Goal: Task Accomplishment & Management: Use online tool/utility

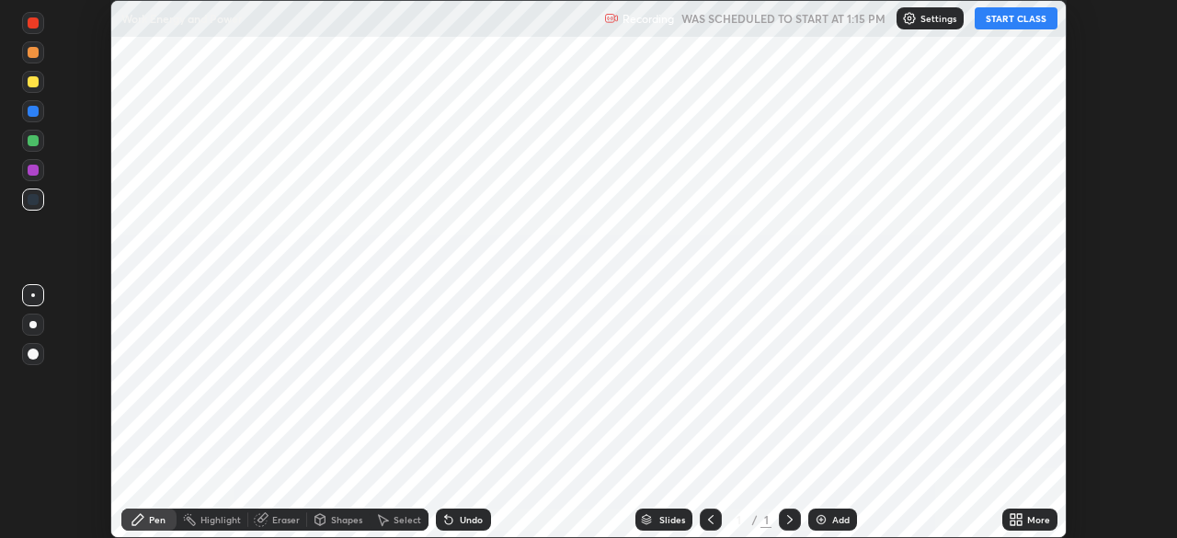
scroll to position [538, 1177]
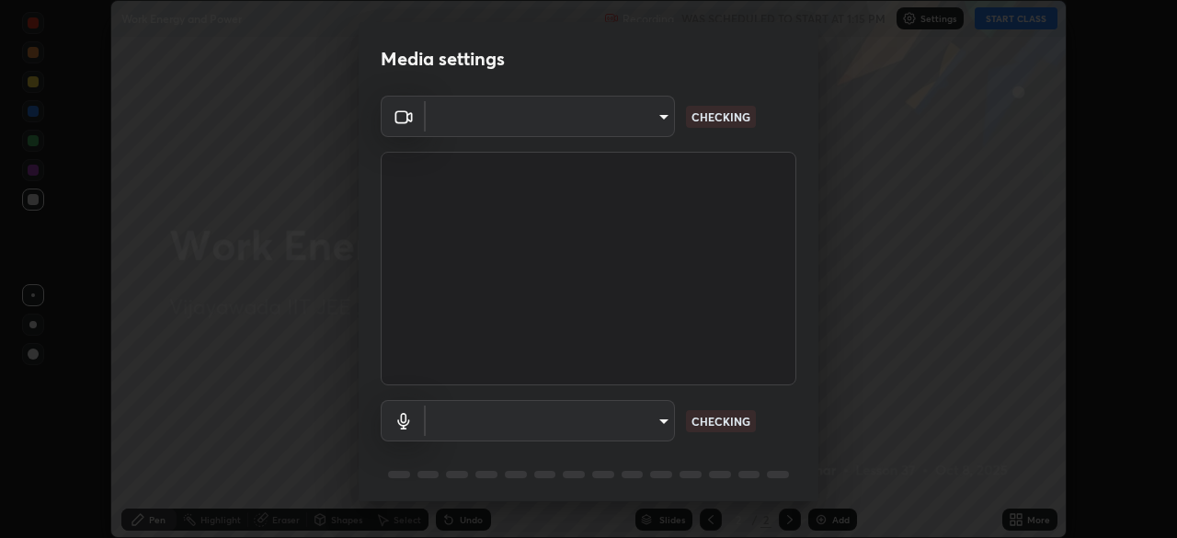
type input "1c0db62d8c22826432e3c1c23bc75e66fc290b93291a792c57ef6f151197f944"
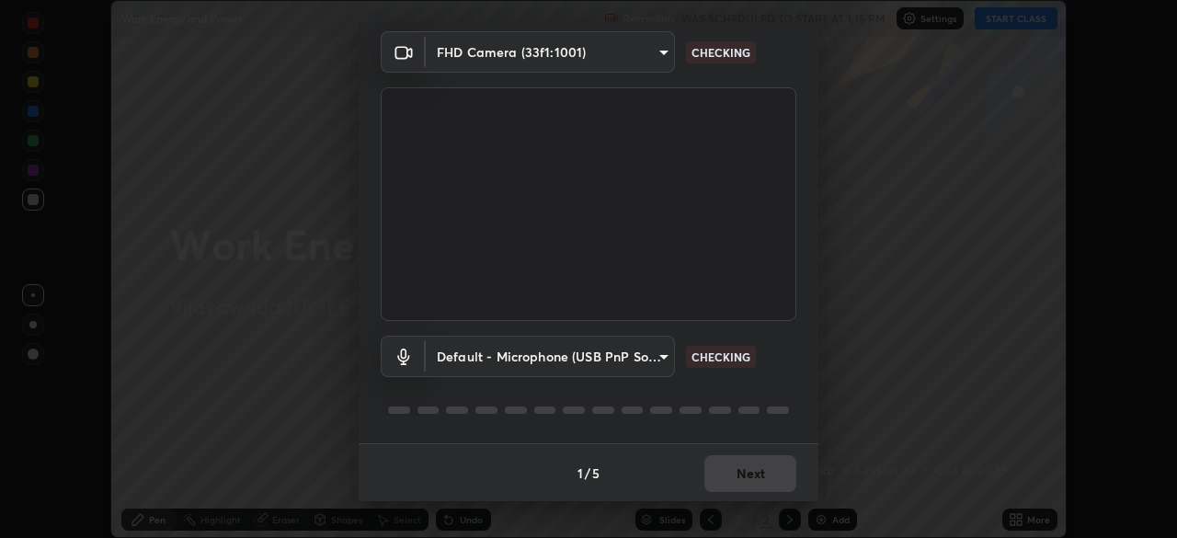
click at [574, 364] on body "Erase all Work Energy and Power Recording WAS SCHEDULED TO START AT 1:15 PM Set…" at bounding box center [588, 269] width 1177 height 538
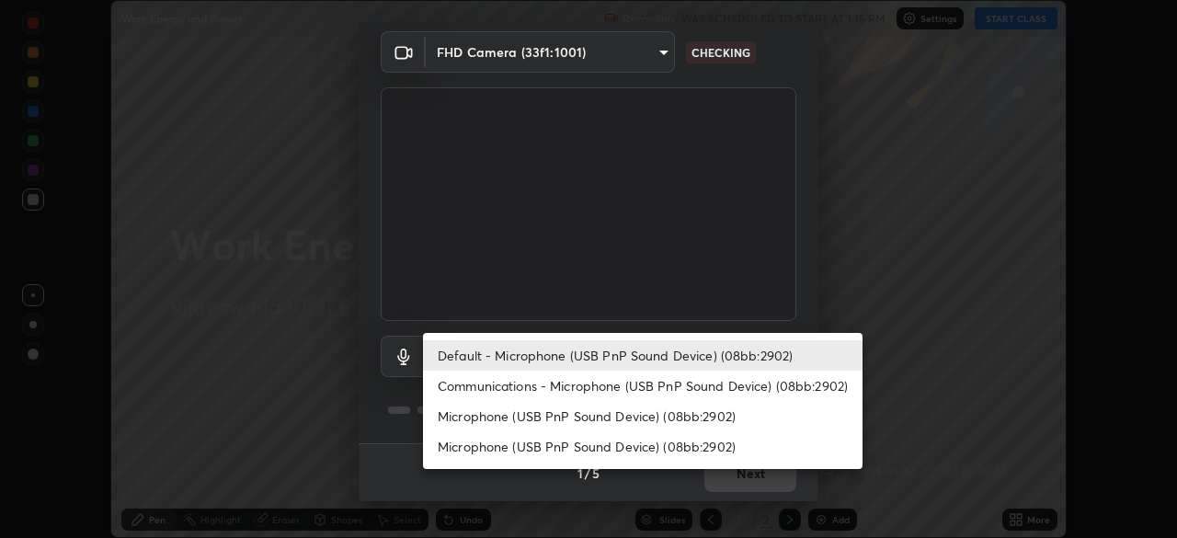
click at [574, 423] on li "Microphone (USB PnP Sound Device) (08bb:2902)" at bounding box center [643, 416] width 440 height 30
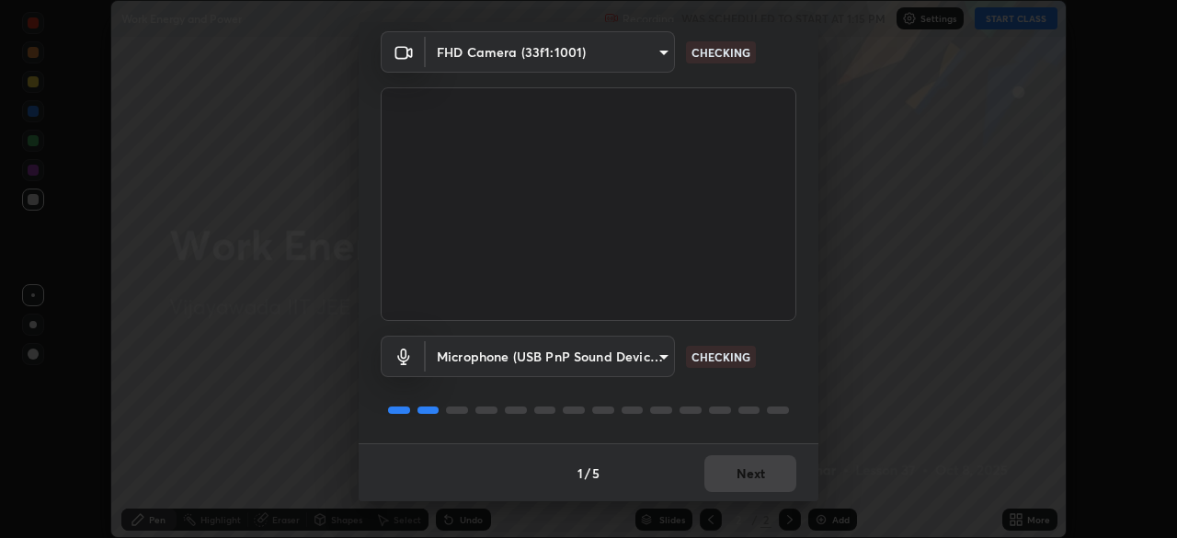
click at [556, 365] on body "Erase all Work Energy and Power Recording WAS SCHEDULED TO START AT 1:15 PM Set…" at bounding box center [588, 269] width 1177 height 538
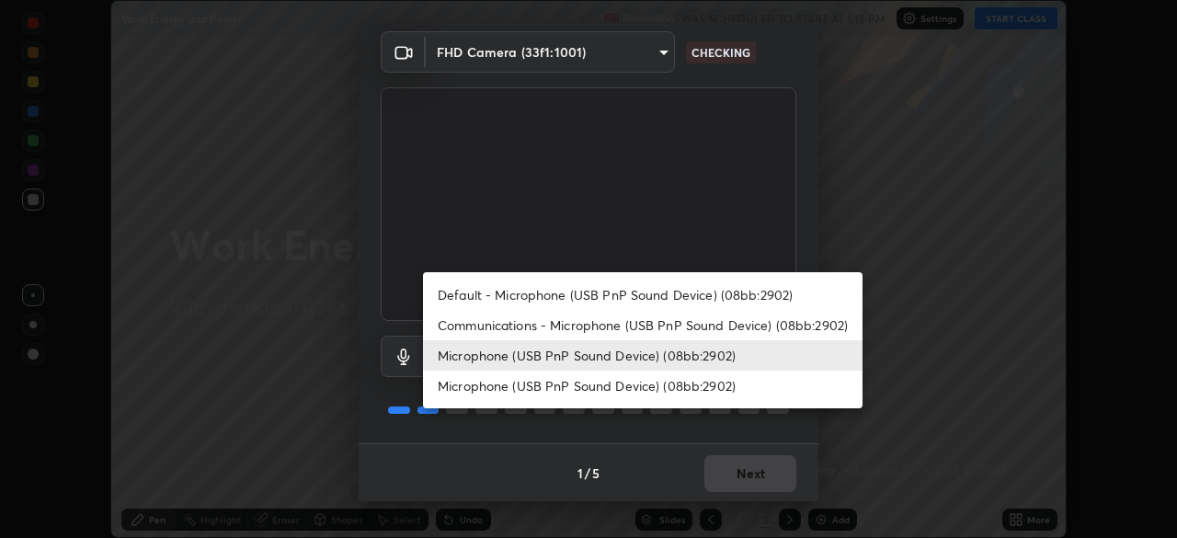
click at [527, 300] on li "Default - Microphone (USB PnP Sound Device) (08bb:2902)" at bounding box center [643, 295] width 440 height 30
type input "default"
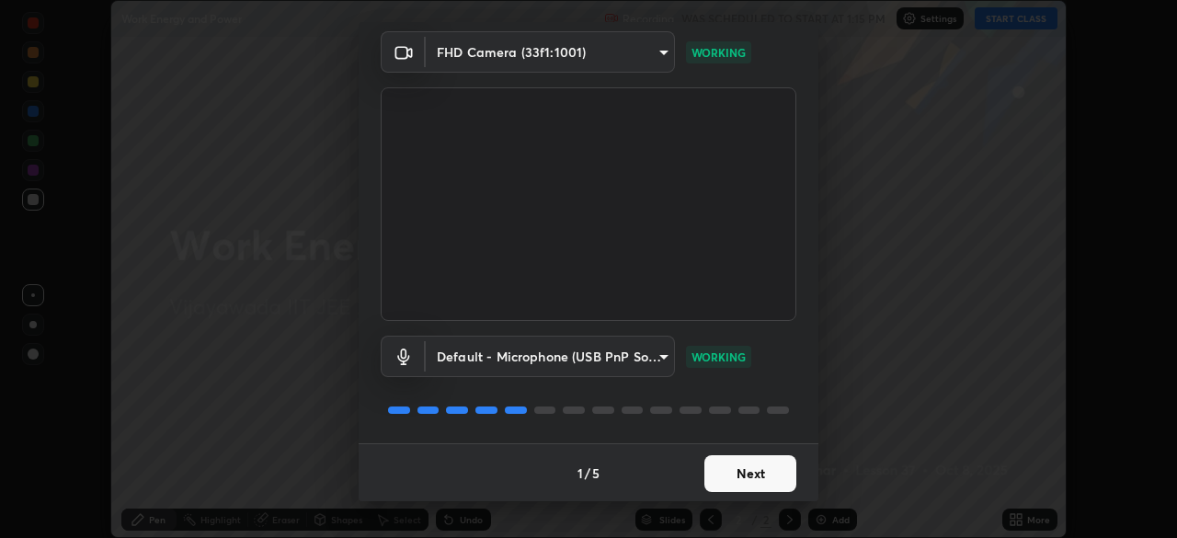
click at [721, 467] on button "Next" at bounding box center [751, 473] width 92 height 37
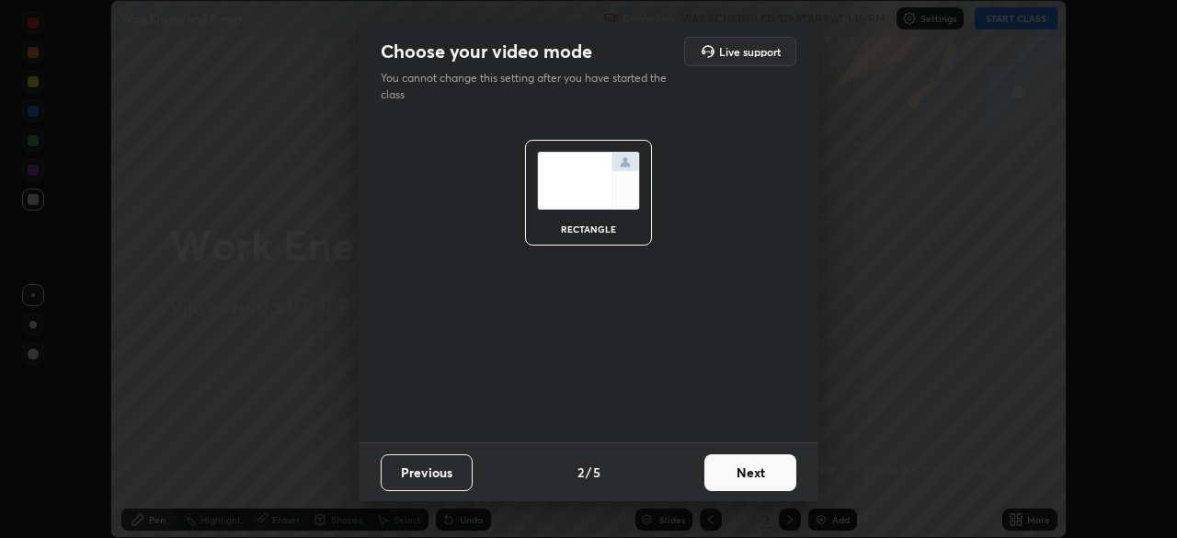
click at [723, 466] on button "Next" at bounding box center [751, 472] width 92 height 37
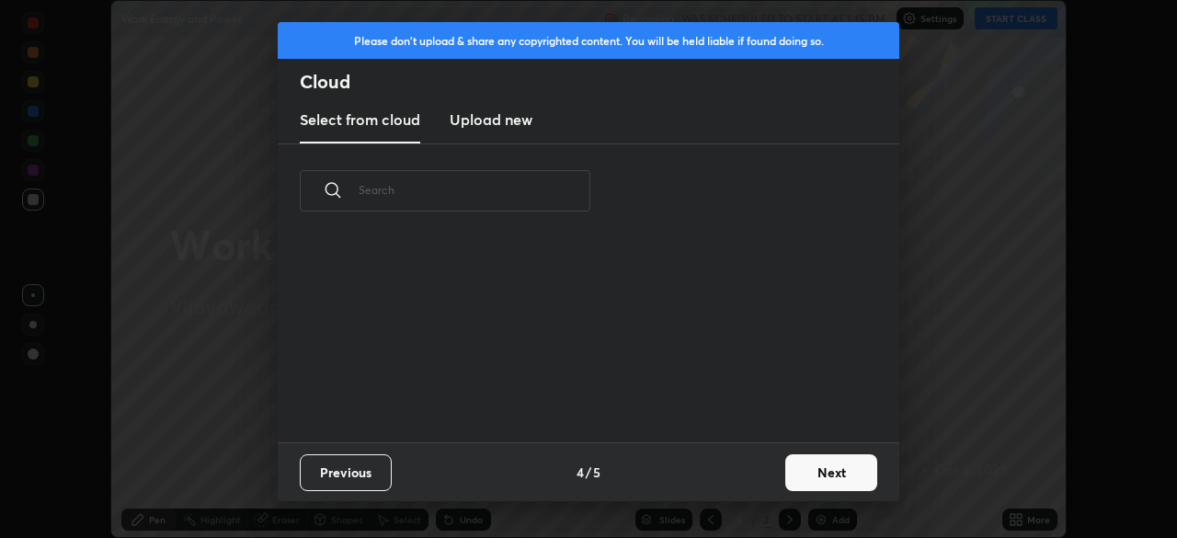
click at [726, 476] on div "Previous 4 / 5 Next" at bounding box center [589, 471] width 622 height 59
click at [817, 473] on button "Next" at bounding box center [832, 472] width 92 height 37
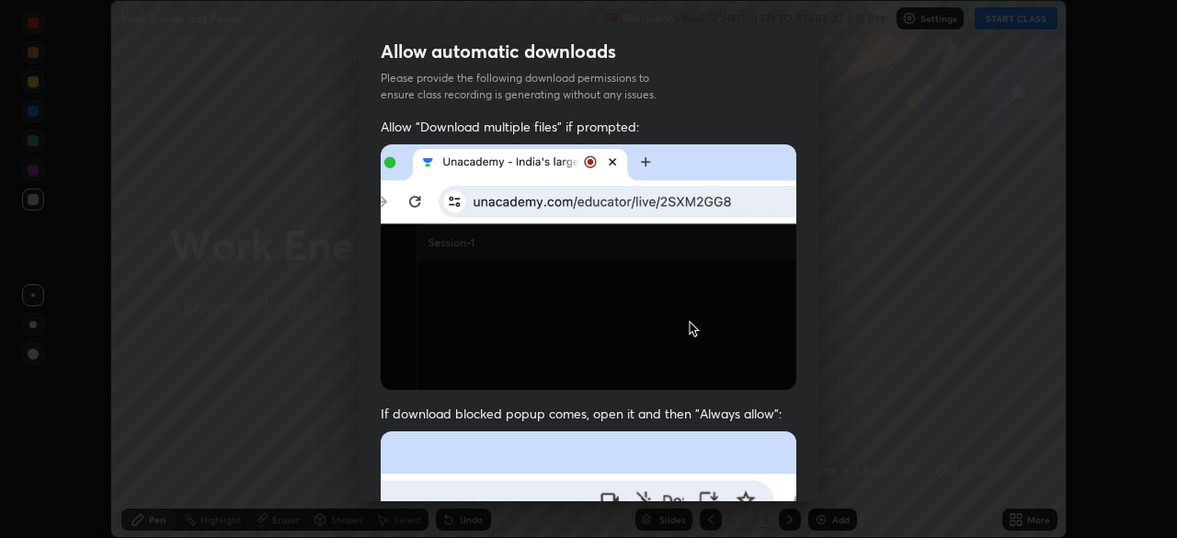
click at [821, 470] on div "Allow automatic downloads Please provide the following download permissions to …" at bounding box center [588, 269] width 1177 height 538
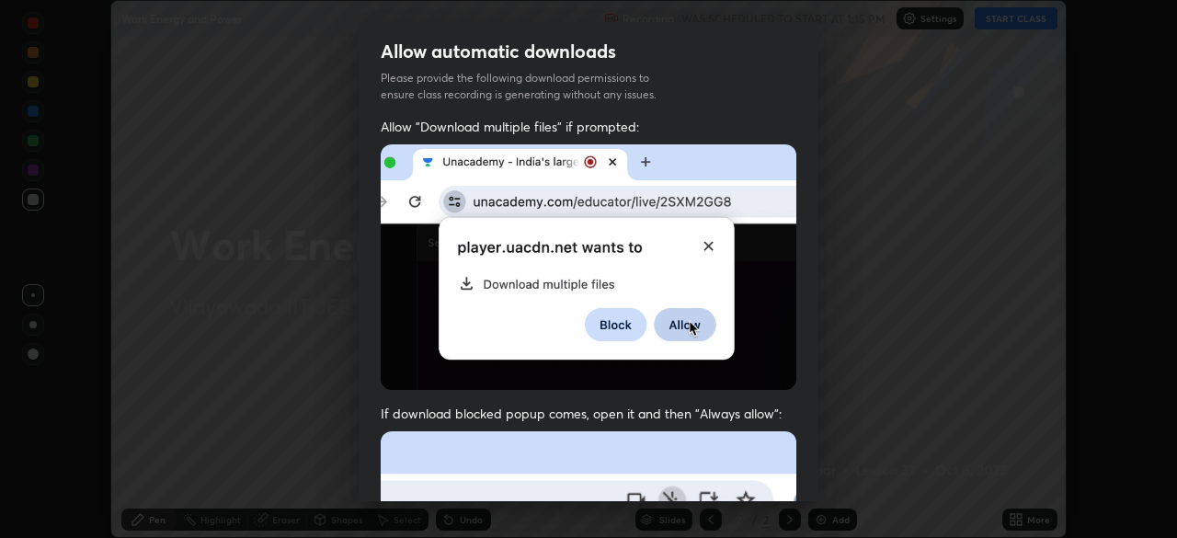
click at [820, 471] on div "Allow automatic downloads Please provide the following download permissions to …" at bounding box center [588, 269] width 1177 height 538
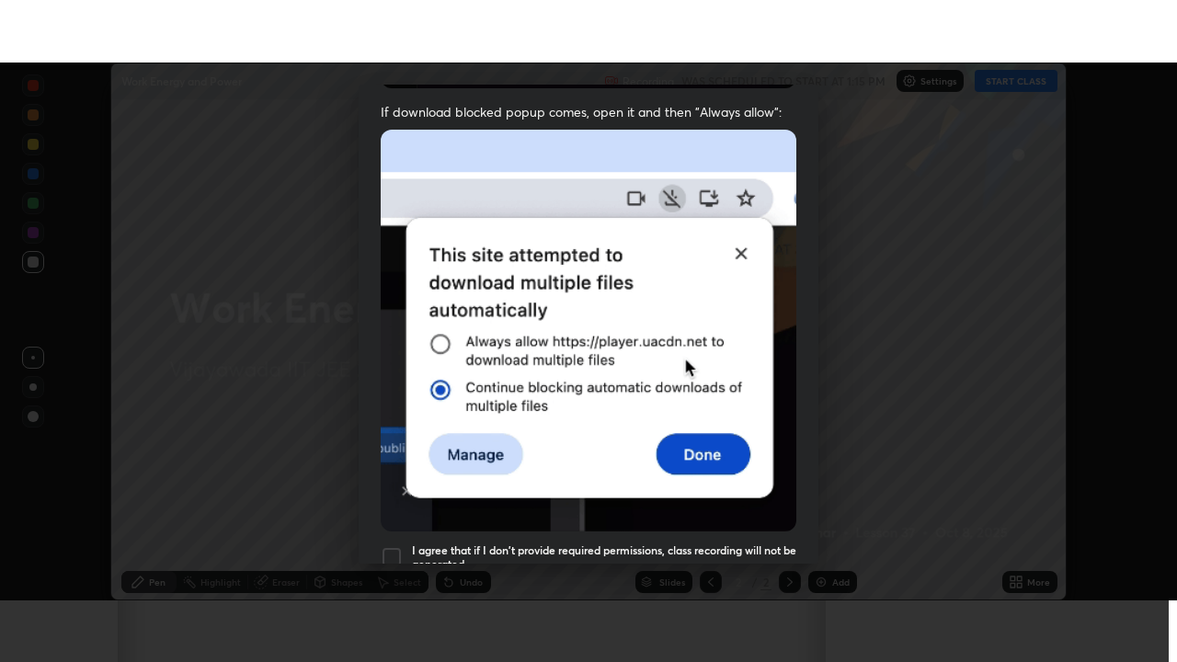
scroll to position [440, 0]
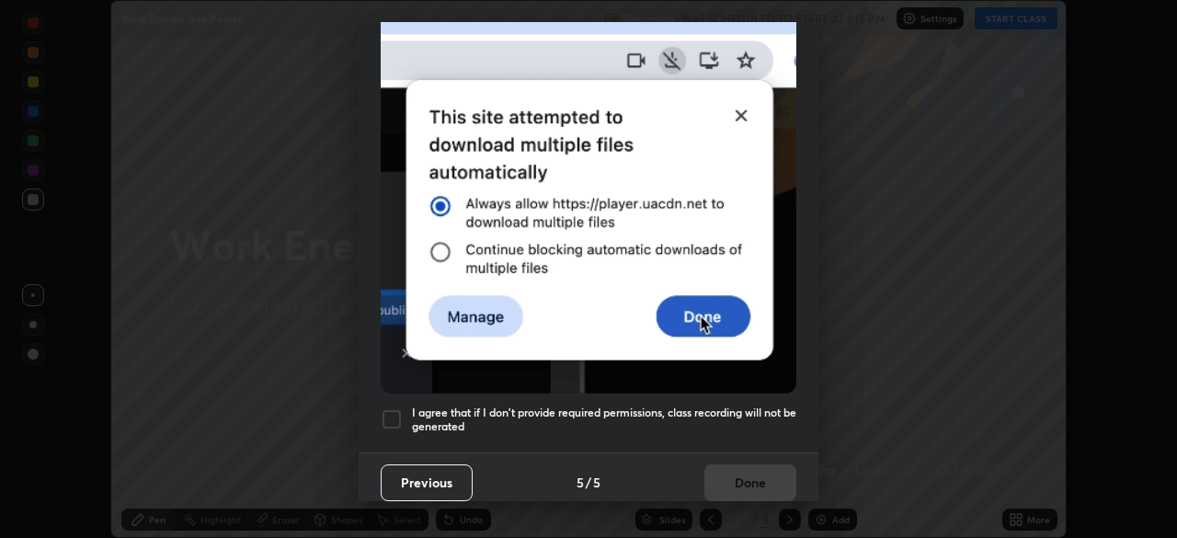
click at [401, 408] on div at bounding box center [392, 419] width 22 height 22
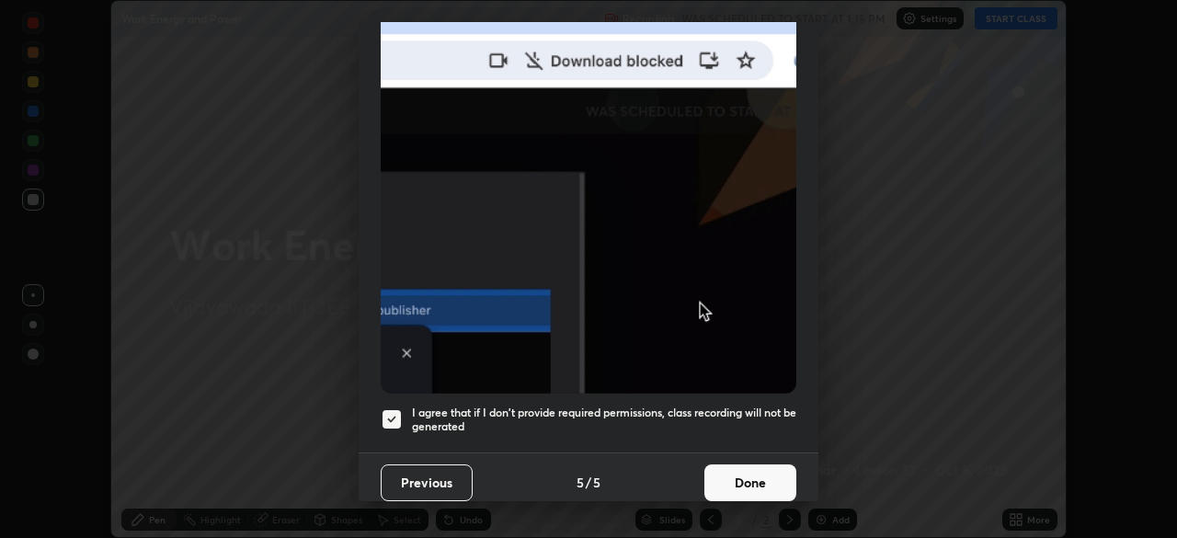
click at [734, 469] on button "Done" at bounding box center [751, 483] width 92 height 37
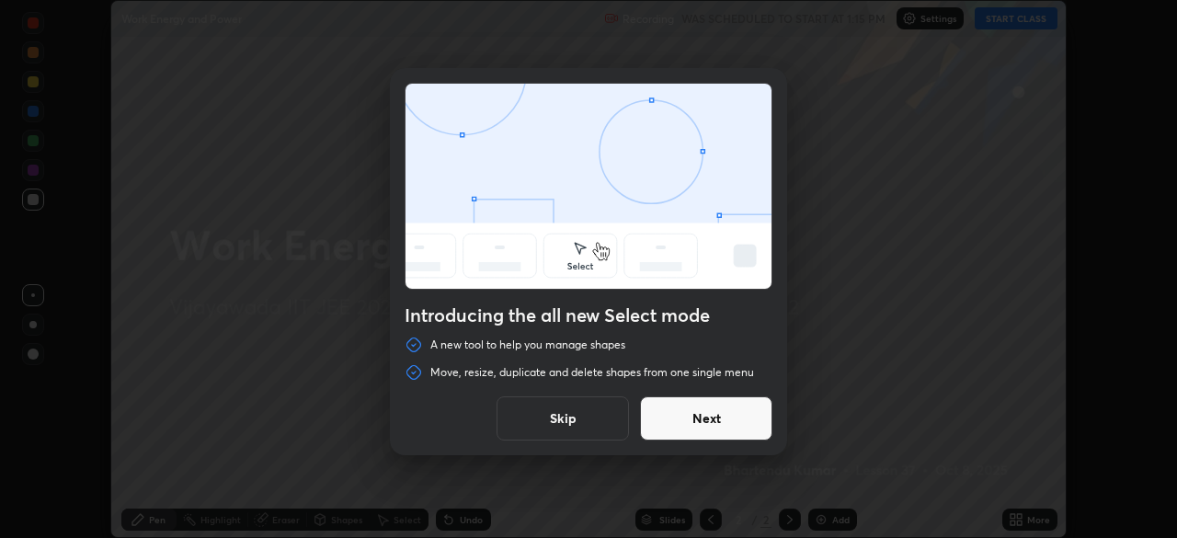
click at [733, 423] on button "Next" at bounding box center [706, 418] width 132 height 44
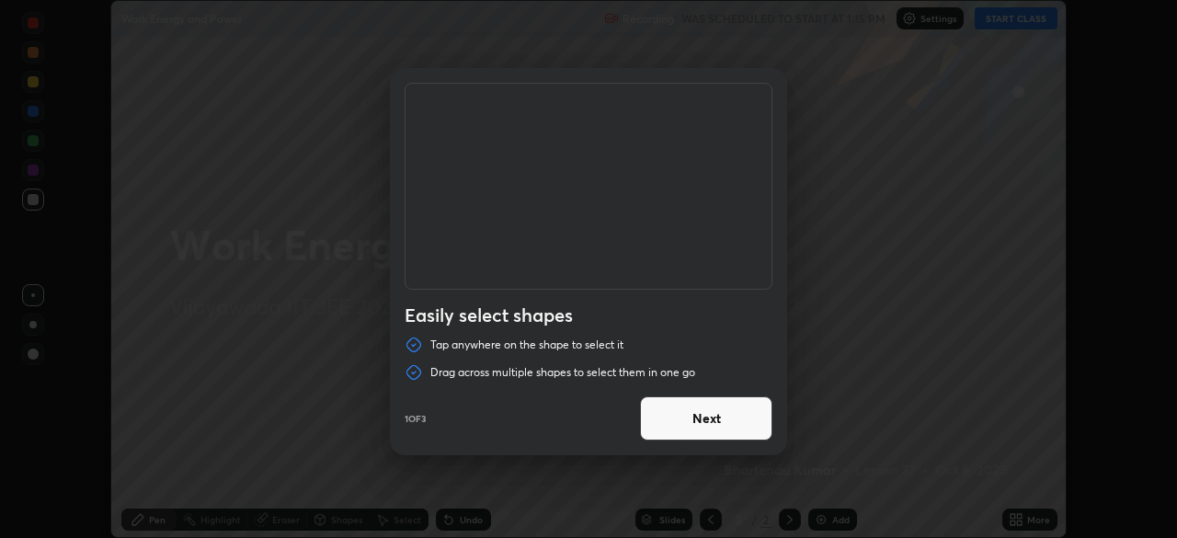
click at [714, 425] on button "Next" at bounding box center [706, 418] width 132 height 44
click at [714, 428] on button "Next" at bounding box center [706, 418] width 132 height 44
click at [705, 428] on button "Done" at bounding box center [706, 418] width 132 height 44
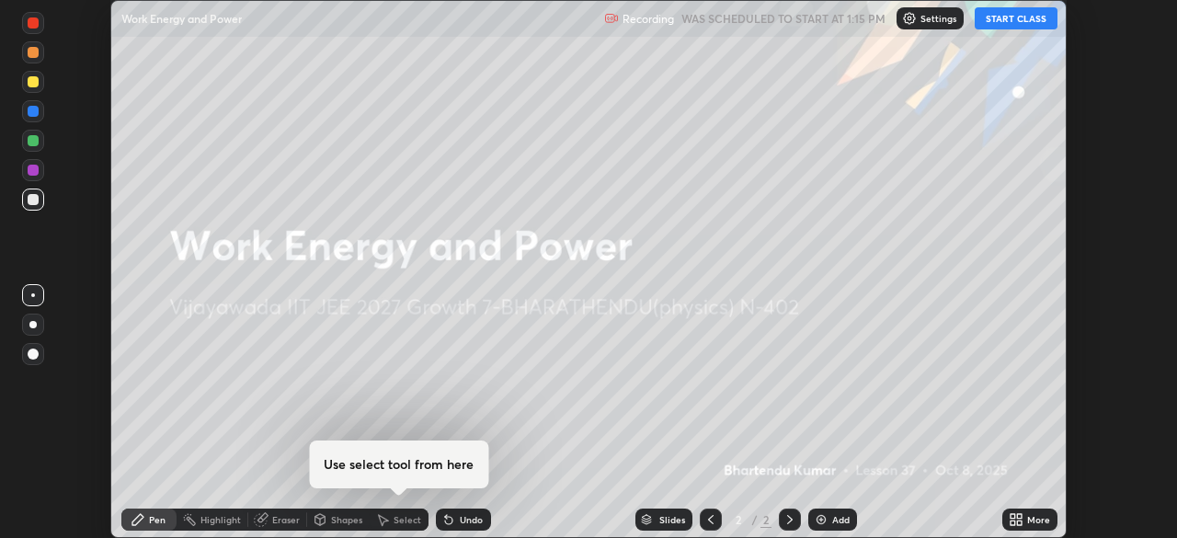
click at [850, 510] on div "Add" at bounding box center [833, 520] width 49 height 22
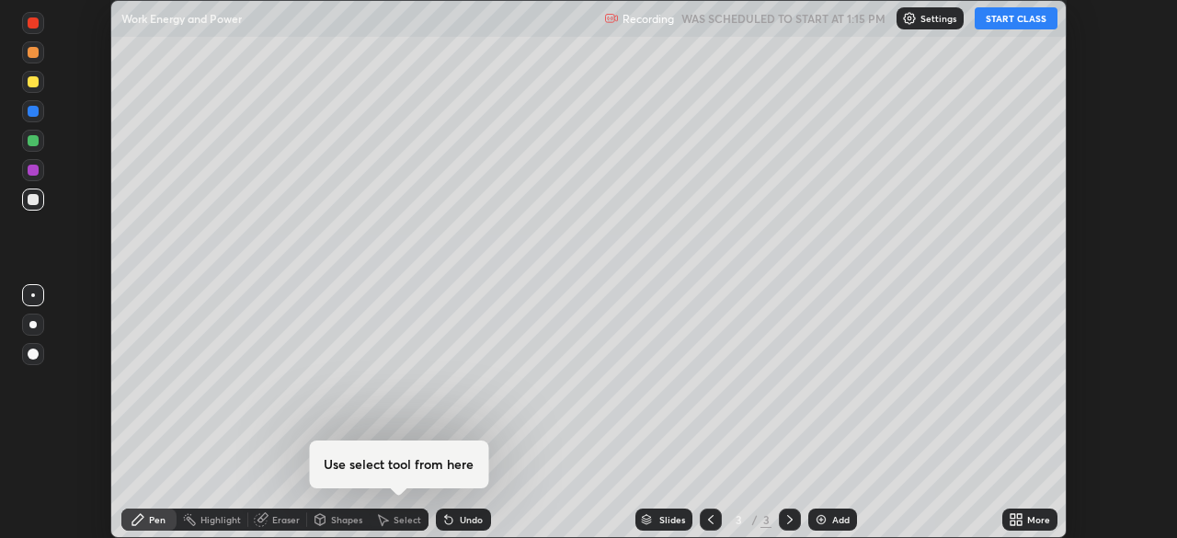
click at [1031, 521] on div "More" at bounding box center [1038, 519] width 23 height 9
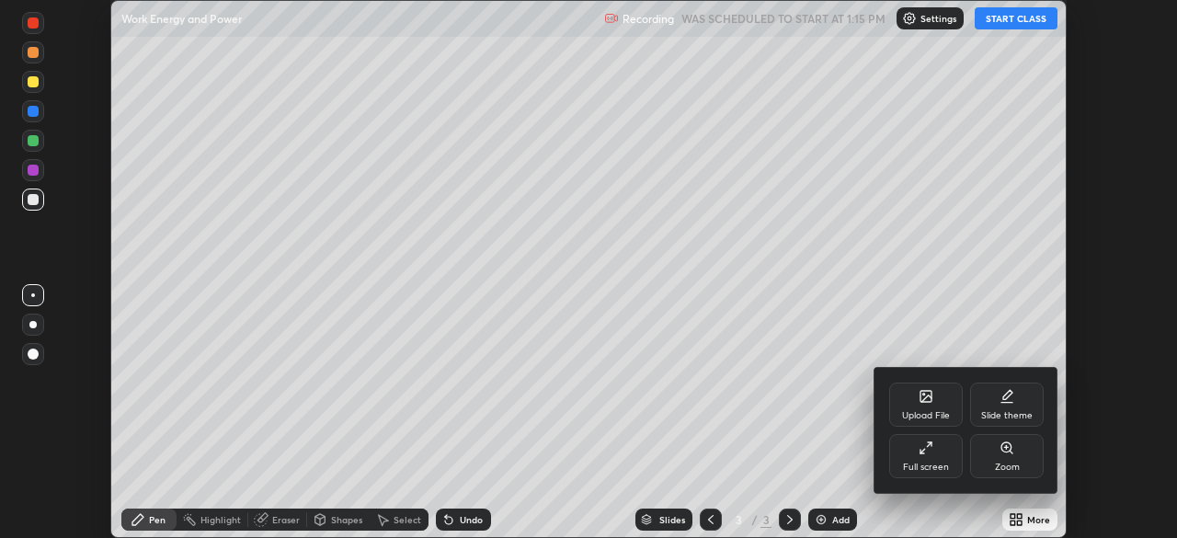
click at [1002, 23] on div at bounding box center [588, 269] width 1177 height 538
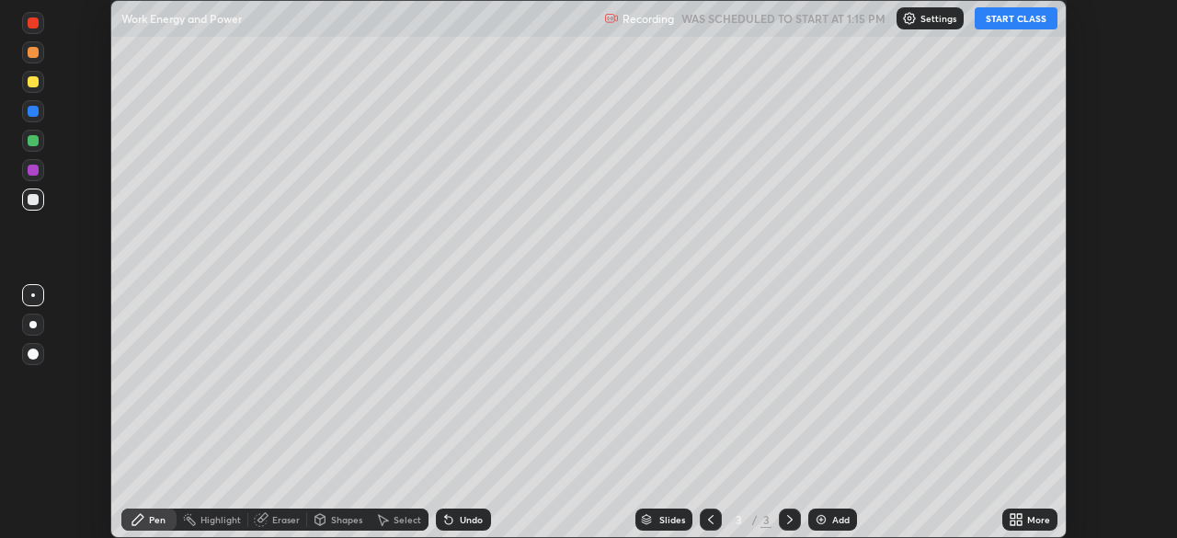
click at [1019, 516] on icon at bounding box center [1019, 516] width 5 height 5
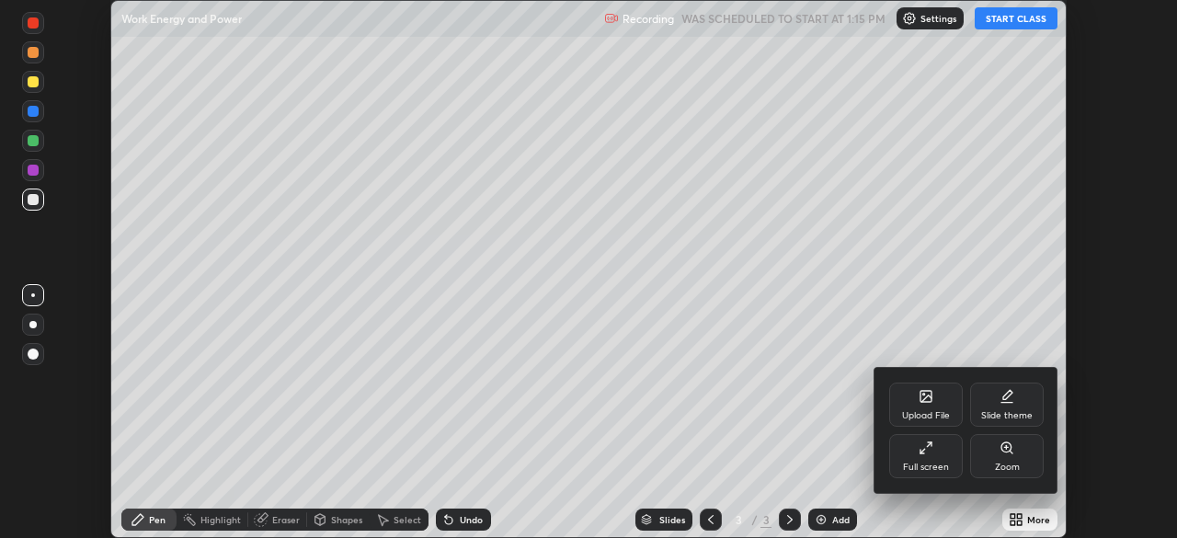
click at [928, 454] on icon at bounding box center [926, 448] width 15 height 15
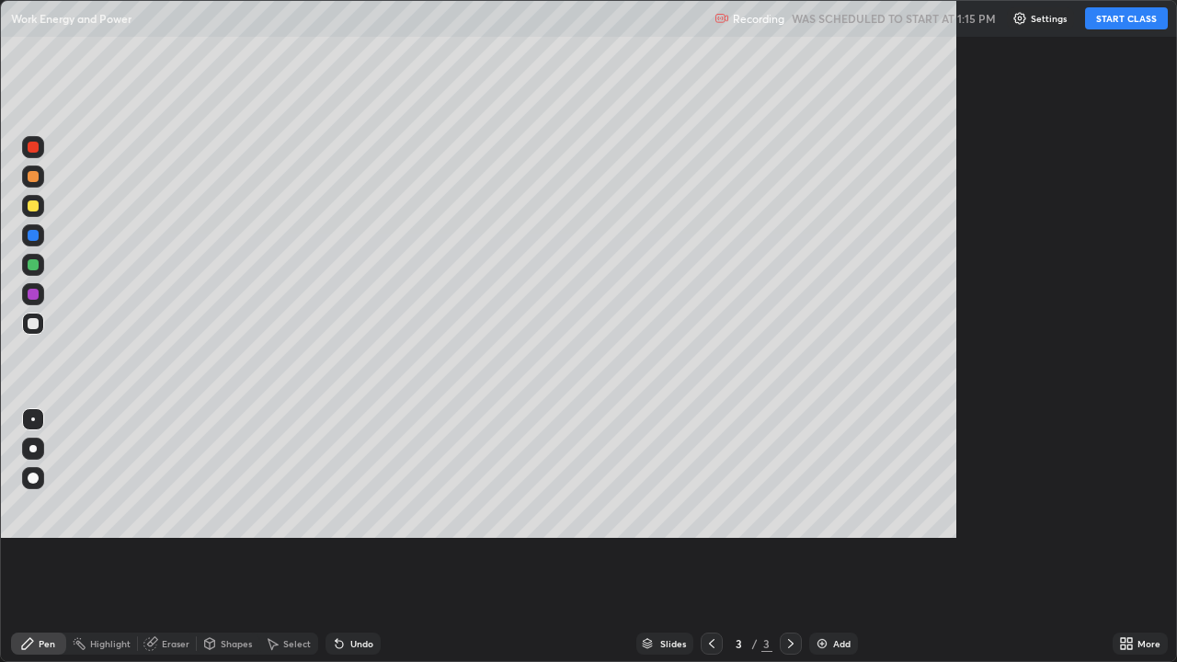
scroll to position [662, 1177]
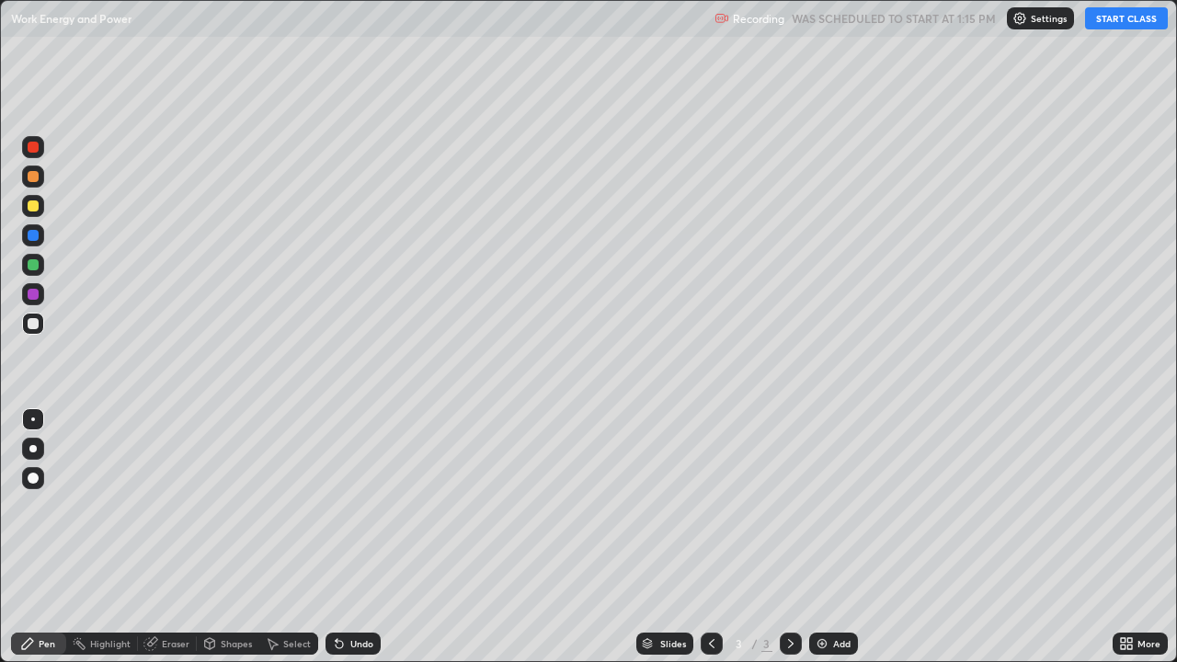
click at [1113, 28] on button "START CLASS" at bounding box center [1126, 18] width 83 height 22
click at [1135, 24] on button "START CLASS" at bounding box center [1126, 18] width 83 height 22
click at [1133, 27] on button "START CLASS" at bounding box center [1126, 18] width 83 height 22
click at [1142, 22] on button "START CLASS" at bounding box center [1126, 18] width 83 height 22
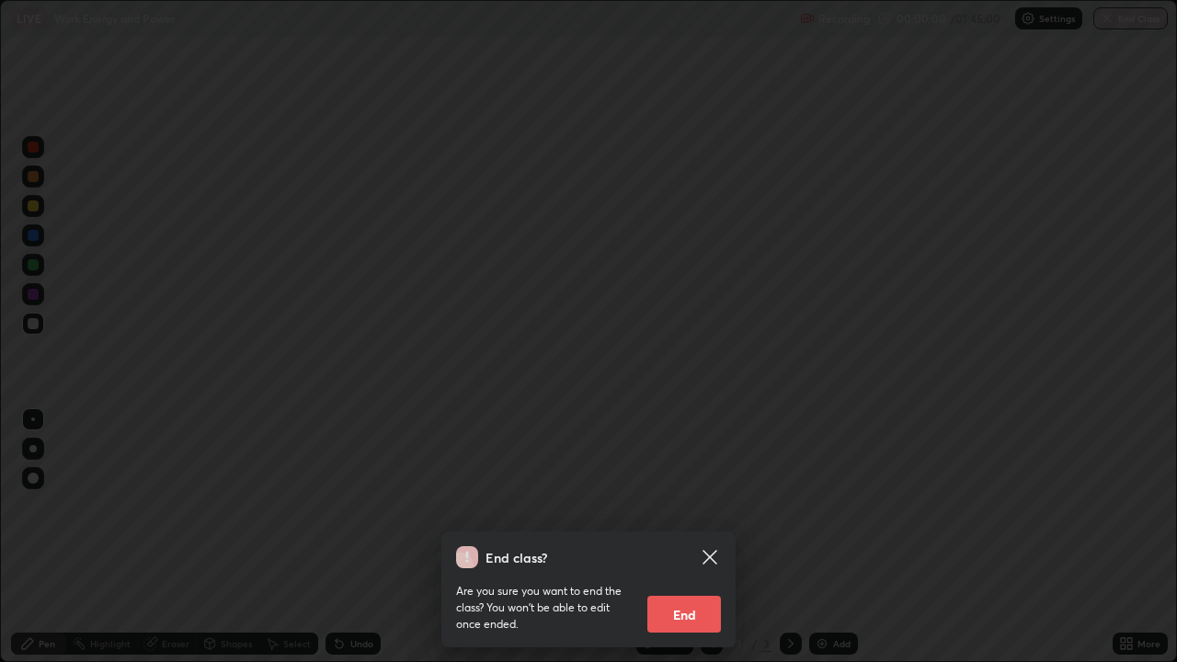
click at [1141, 21] on div at bounding box center [588, 331] width 1177 height 662
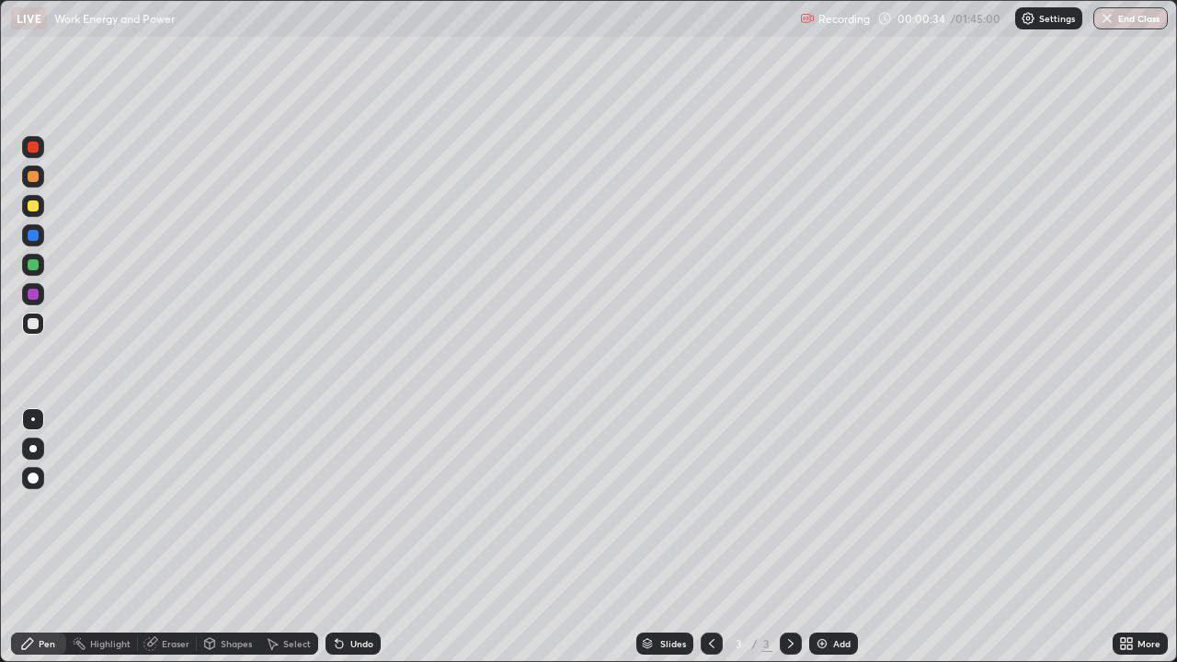
click at [34, 210] on div at bounding box center [33, 206] width 11 height 11
click at [40, 179] on div at bounding box center [33, 177] width 22 height 22
click at [33, 325] on div at bounding box center [33, 323] width 11 height 11
click at [29, 323] on div at bounding box center [33, 323] width 11 height 11
click at [33, 179] on div at bounding box center [33, 176] width 11 height 11
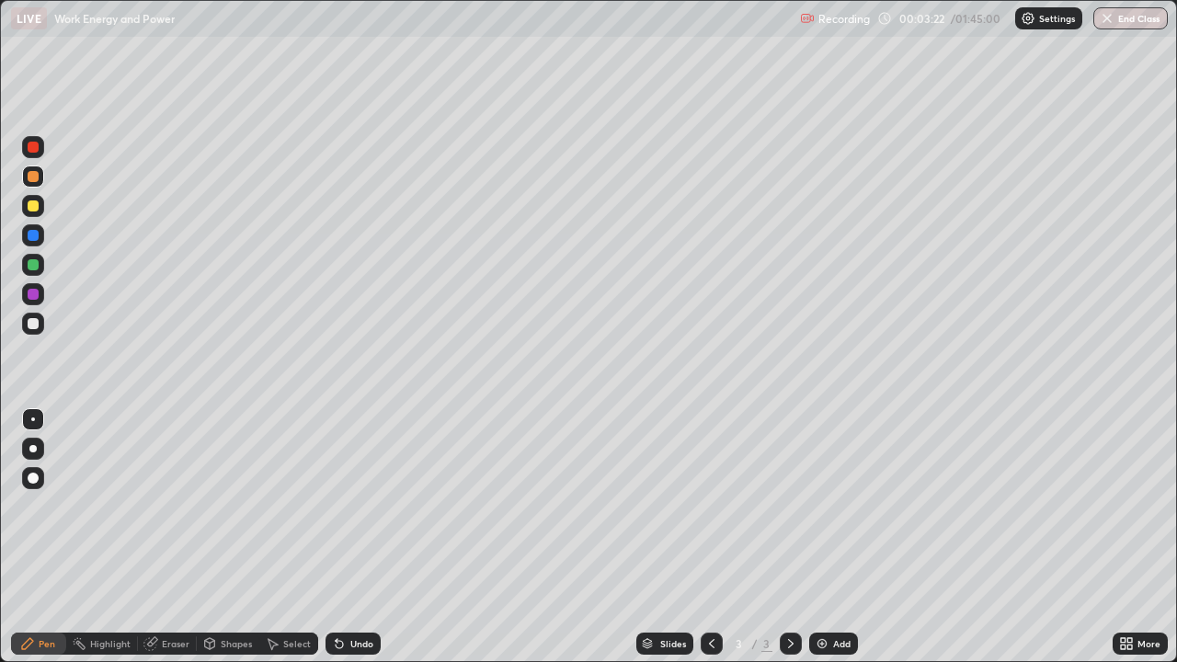
click at [31, 299] on div at bounding box center [33, 294] width 11 height 11
click at [31, 324] on div at bounding box center [33, 323] width 11 height 11
click at [37, 211] on div at bounding box center [33, 206] width 22 height 22
click at [37, 178] on div at bounding box center [33, 176] width 11 height 11
click at [37, 328] on div at bounding box center [33, 324] width 22 height 22
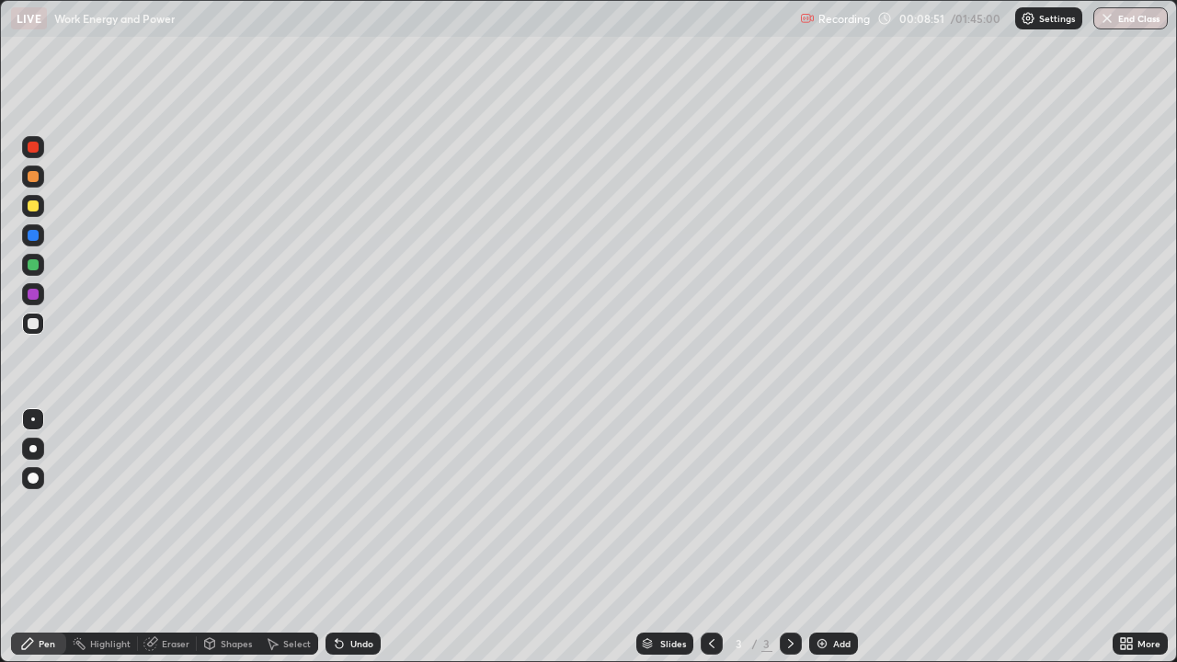
click at [359, 537] on div "Undo" at bounding box center [361, 643] width 23 height 9
click at [37, 210] on div at bounding box center [33, 206] width 11 height 11
click at [40, 302] on div at bounding box center [33, 294] width 22 height 22
click at [37, 324] on div at bounding box center [33, 323] width 11 height 11
click at [173, 537] on div "Eraser" at bounding box center [176, 643] width 28 height 9
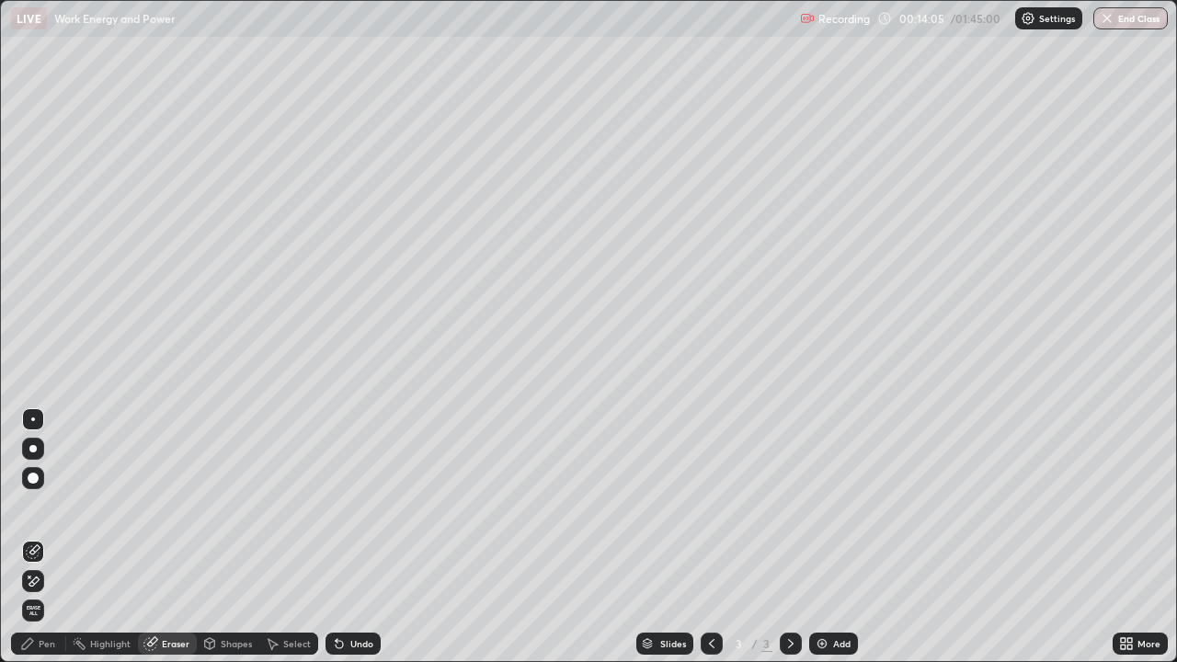
click at [40, 478] on div at bounding box center [33, 478] width 22 height 22
click at [40, 537] on div "Pen" at bounding box center [47, 643] width 17 height 9
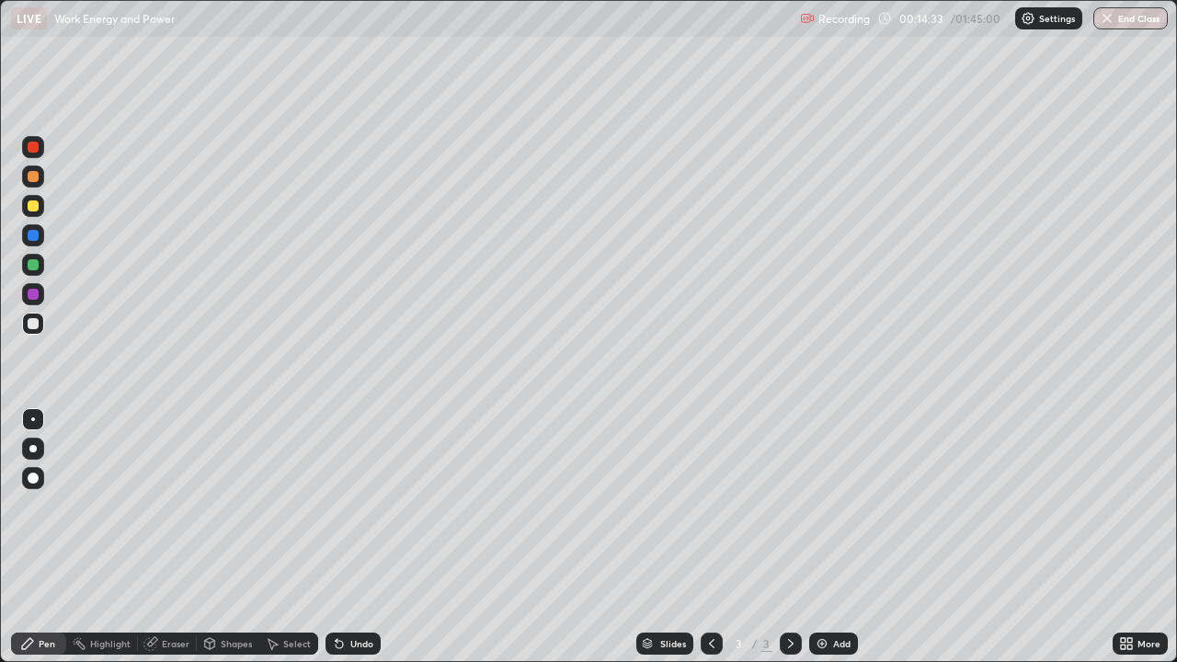
click at [817, 537] on img at bounding box center [822, 644] width 15 height 15
click at [38, 206] on div at bounding box center [33, 206] width 11 height 11
click at [30, 327] on div at bounding box center [33, 323] width 11 height 11
click at [36, 204] on div at bounding box center [33, 206] width 11 height 11
click at [34, 324] on div at bounding box center [33, 323] width 11 height 11
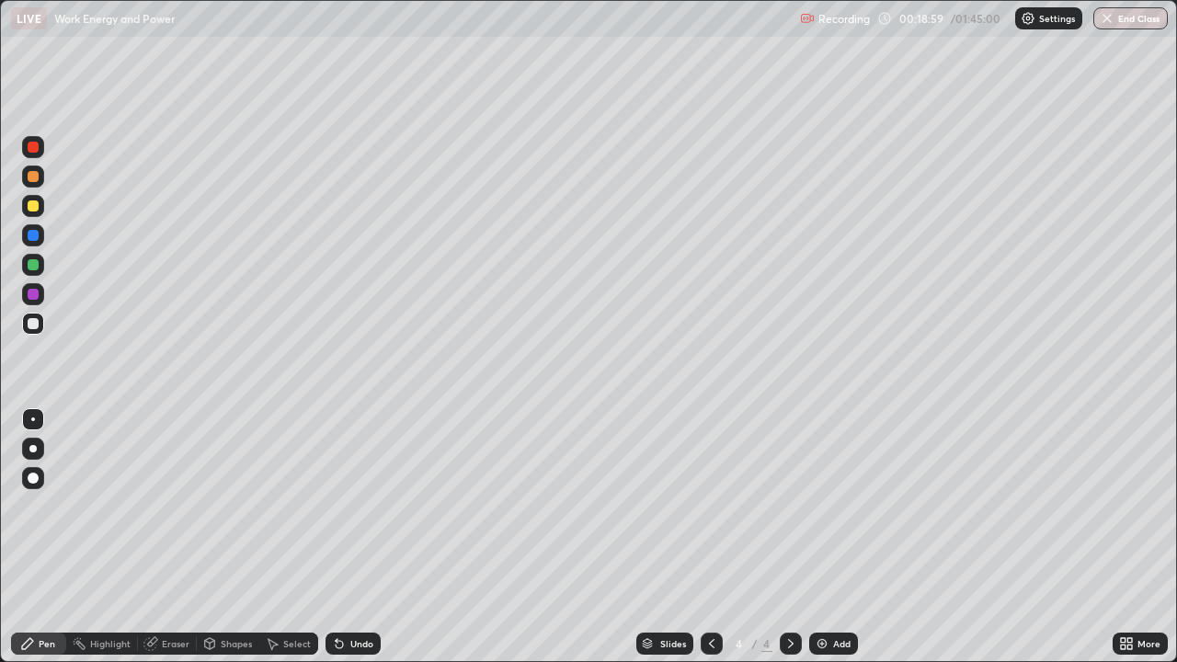
click at [821, 537] on img at bounding box center [822, 644] width 15 height 15
click at [39, 184] on div at bounding box center [33, 177] width 22 height 22
click at [35, 325] on div at bounding box center [33, 323] width 11 height 11
click at [33, 207] on div at bounding box center [33, 206] width 11 height 11
click at [34, 177] on div at bounding box center [33, 176] width 11 height 11
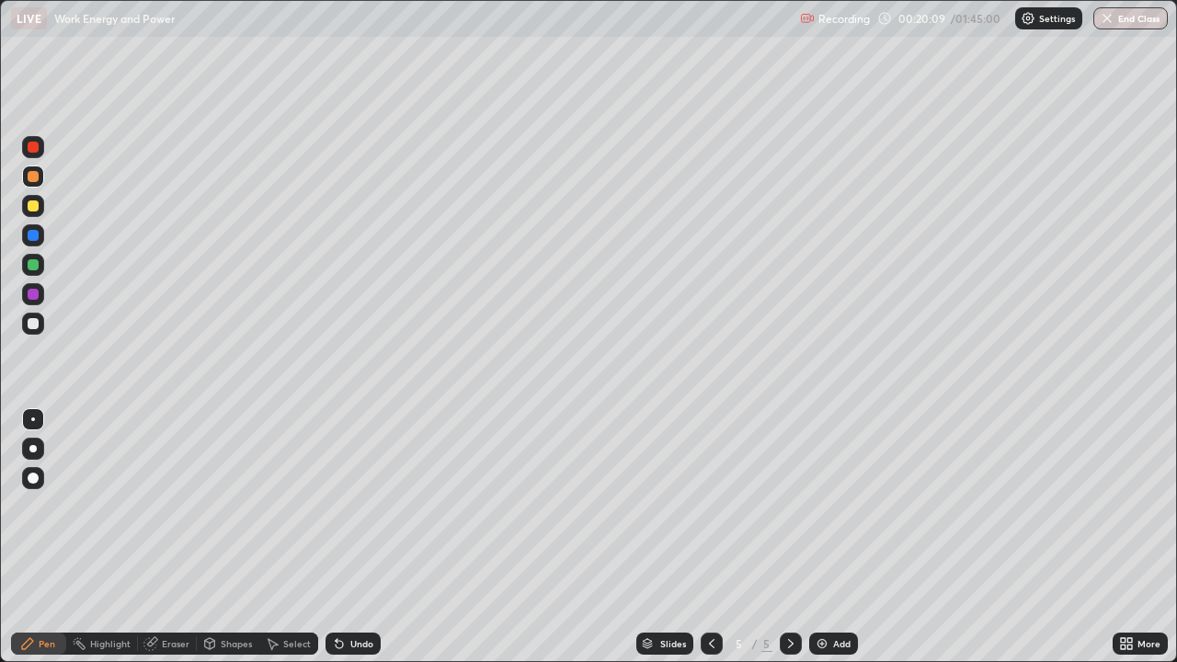
click at [29, 269] on div at bounding box center [33, 264] width 11 height 11
click at [32, 296] on div at bounding box center [33, 294] width 11 height 11
click at [32, 324] on div at bounding box center [33, 323] width 11 height 11
click at [29, 292] on div at bounding box center [33, 294] width 11 height 11
click at [31, 326] on div at bounding box center [33, 323] width 11 height 11
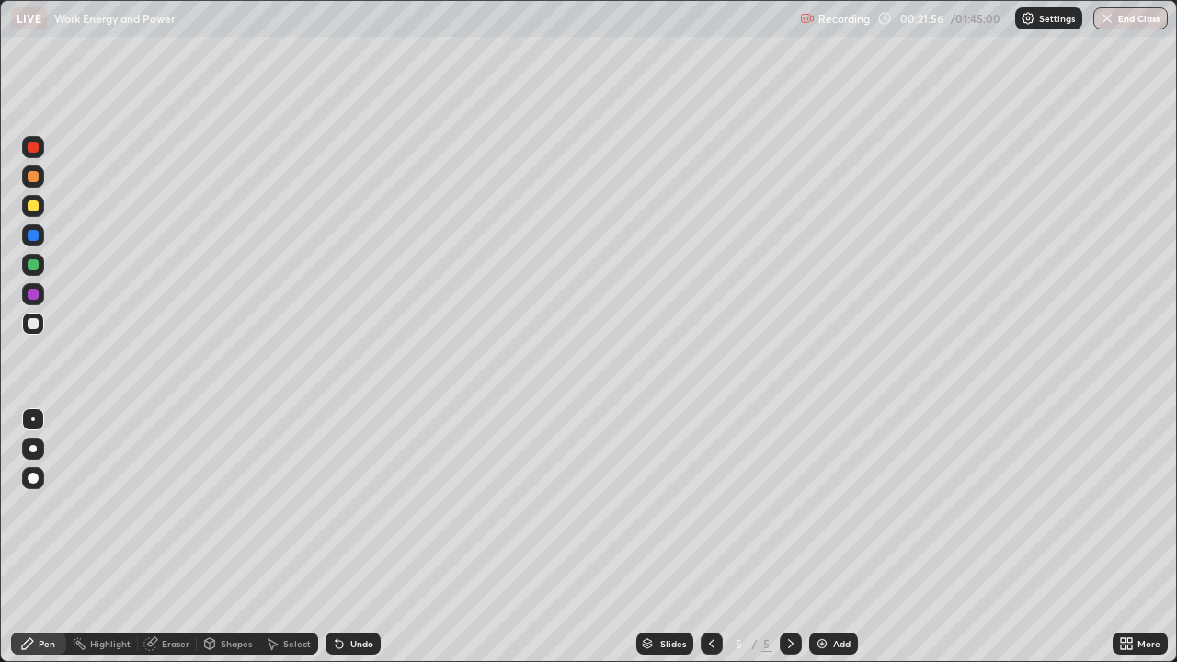
click at [36, 209] on div at bounding box center [33, 206] width 11 height 11
click at [156, 537] on icon at bounding box center [152, 641] width 10 height 9
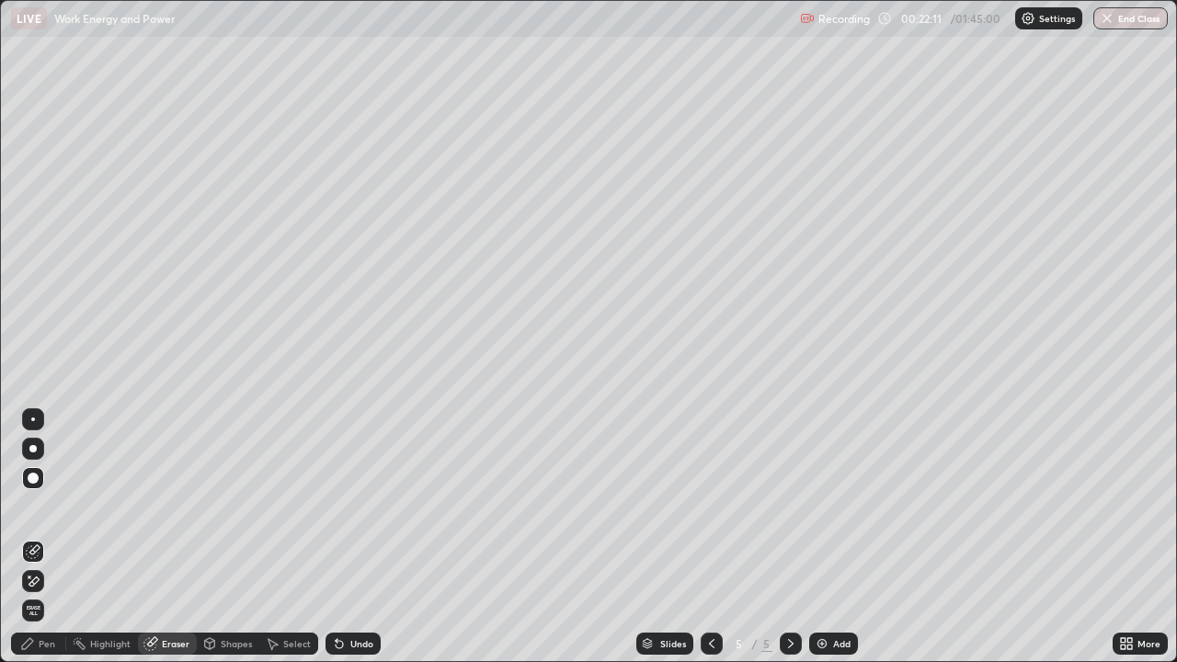
click at [50, 537] on div "Pen" at bounding box center [47, 643] width 17 height 9
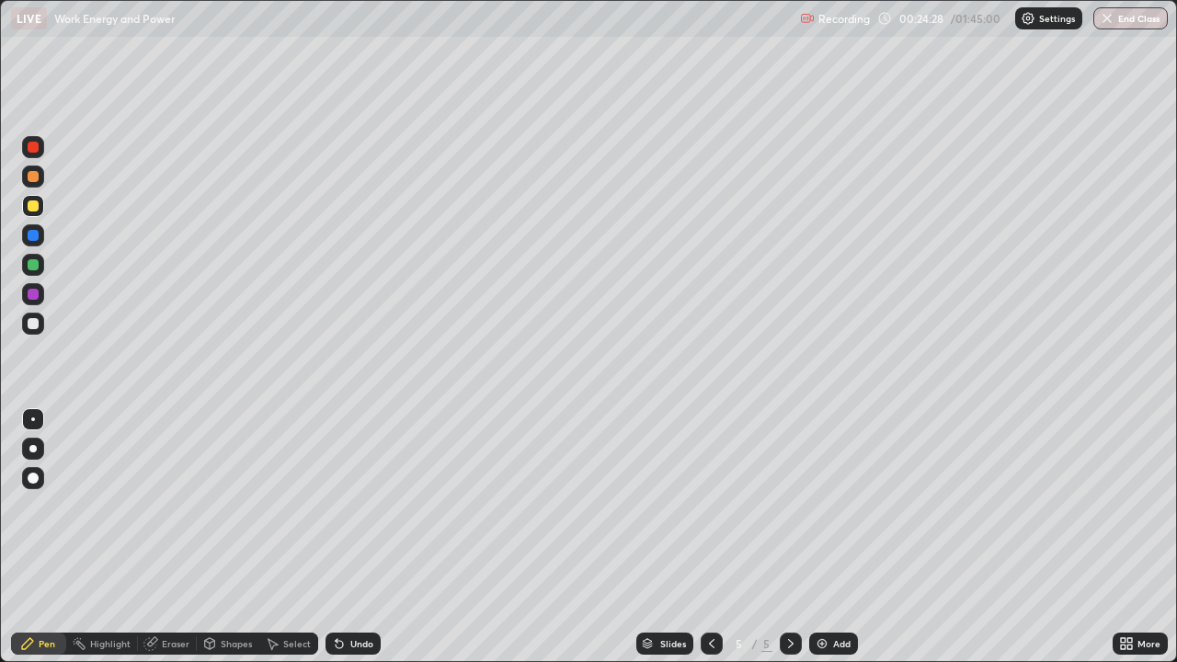
click at [33, 203] on div at bounding box center [33, 206] width 11 height 11
click at [42, 327] on div at bounding box center [33, 324] width 22 height 22
click at [37, 237] on div at bounding box center [33, 235] width 11 height 11
click at [29, 322] on div at bounding box center [33, 323] width 11 height 11
click at [827, 537] on img at bounding box center [822, 644] width 15 height 15
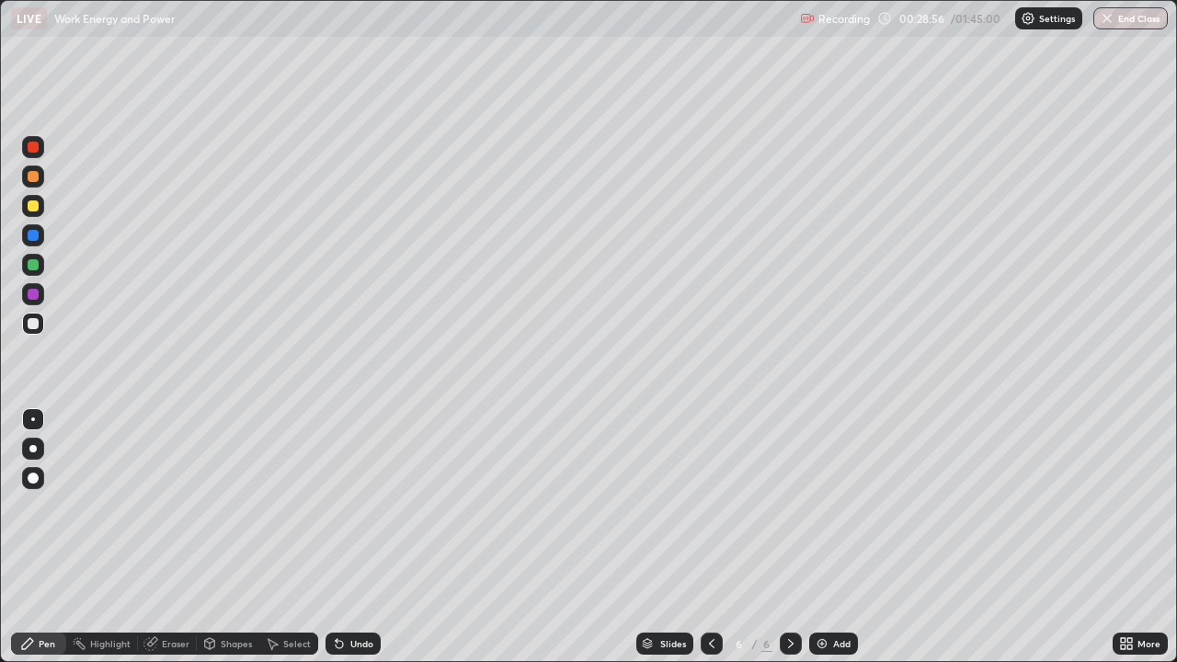
click at [29, 326] on div at bounding box center [33, 323] width 11 height 11
click at [37, 208] on div at bounding box center [33, 206] width 11 height 11
click at [36, 324] on div at bounding box center [33, 323] width 11 height 11
click at [29, 210] on div at bounding box center [33, 206] width 11 height 11
click at [35, 323] on div at bounding box center [33, 323] width 11 height 11
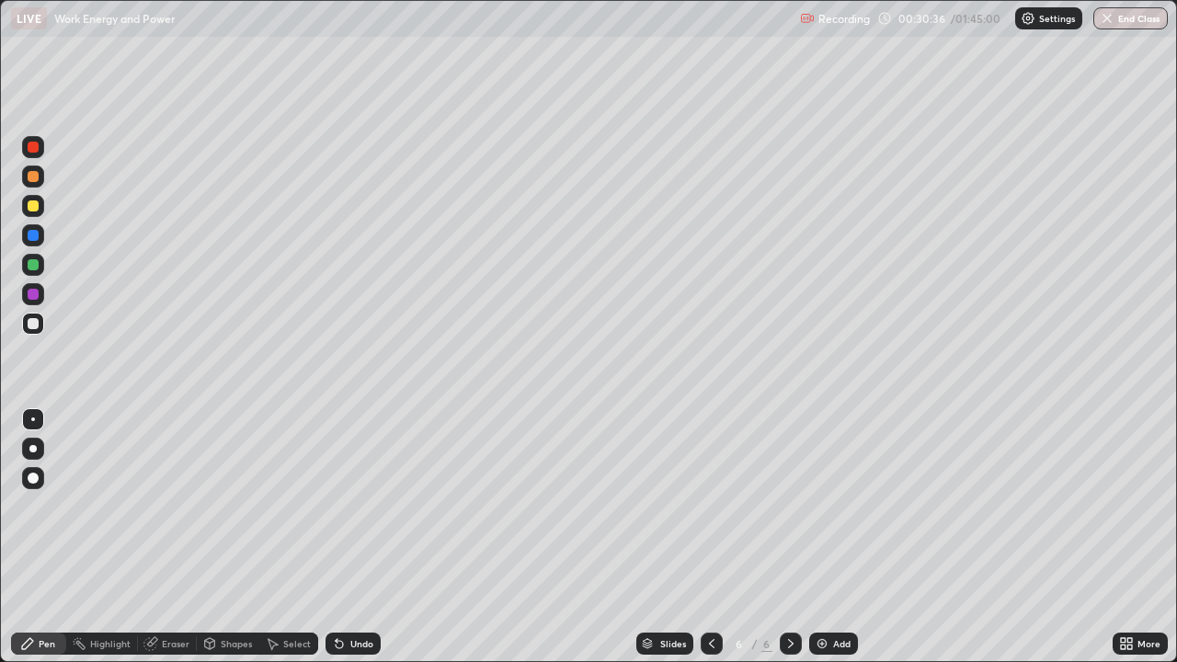
click at [31, 291] on div at bounding box center [33, 294] width 11 height 11
click at [178, 537] on div "Eraser" at bounding box center [176, 643] width 28 height 9
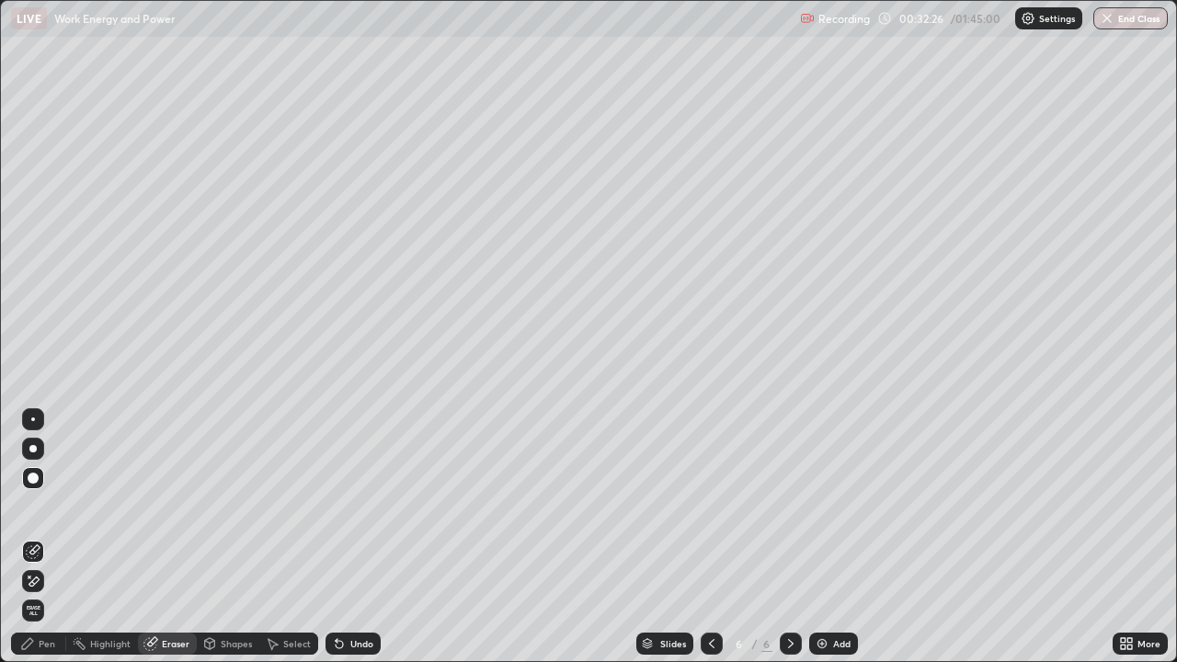
click at [42, 537] on div "Pen" at bounding box center [38, 644] width 55 height 22
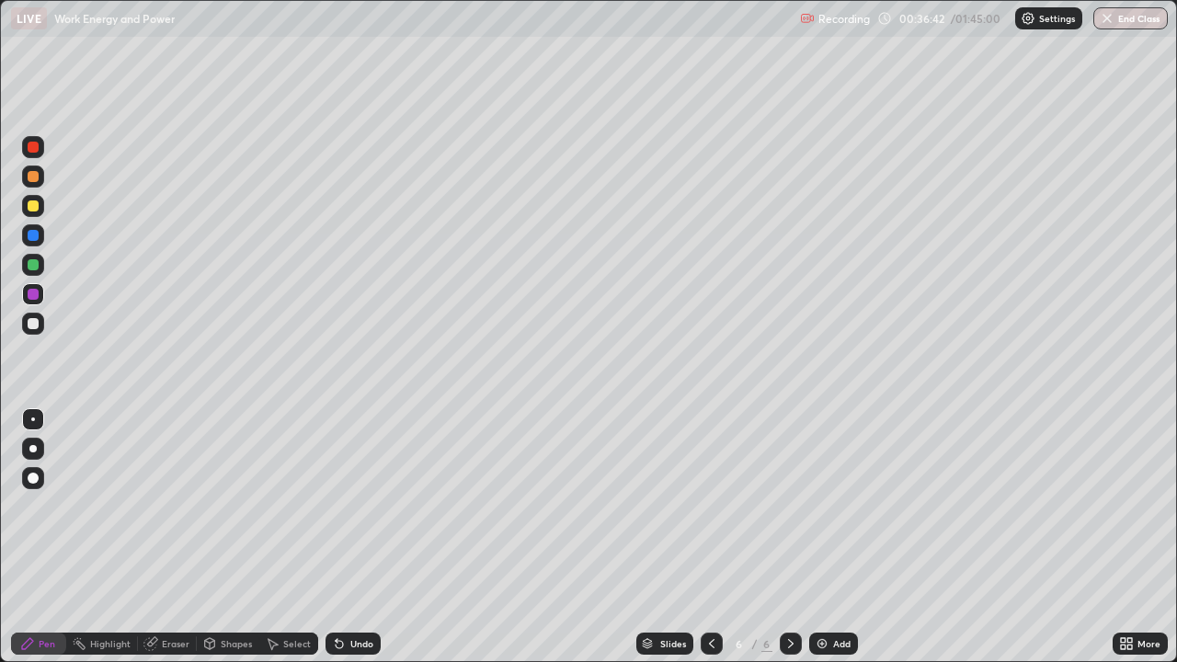
click at [33, 325] on div at bounding box center [33, 323] width 11 height 11
click at [823, 537] on img at bounding box center [822, 644] width 15 height 15
click at [33, 208] on div at bounding box center [33, 206] width 11 height 11
click at [41, 322] on div at bounding box center [33, 324] width 22 height 22
click at [33, 207] on div at bounding box center [33, 206] width 11 height 11
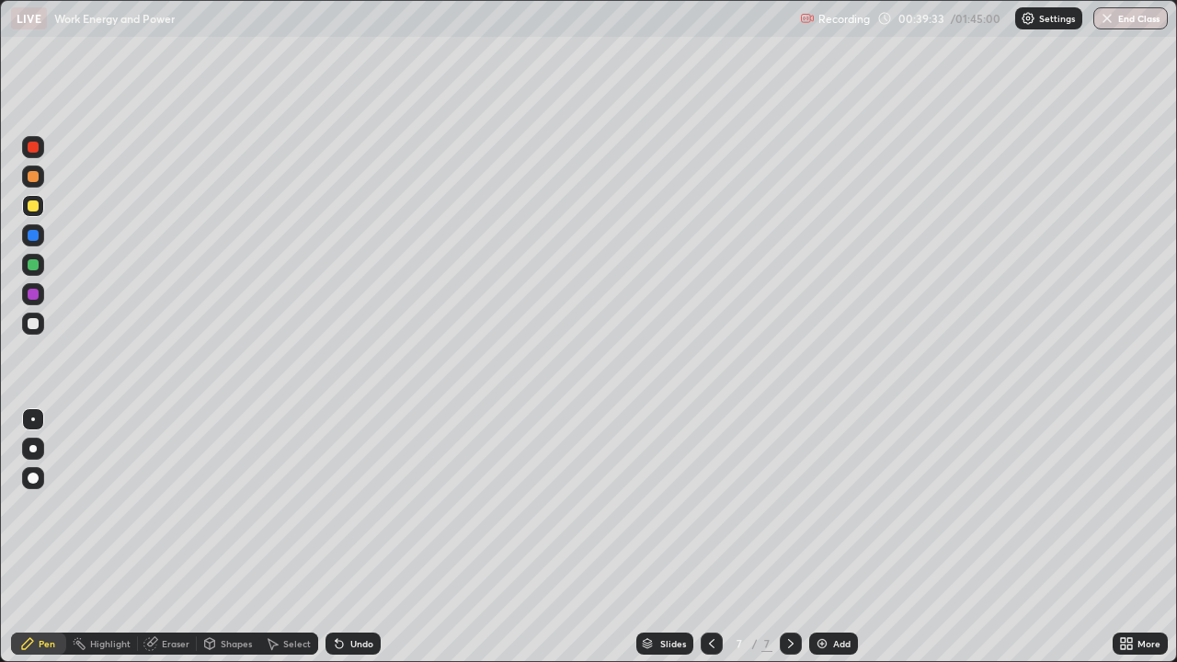
click at [31, 326] on div at bounding box center [33, 323] width 11 height 11
click at [36, 203] on div at bounding box center [33, 206] width 11 height 11
click at [33, 326] on div at bounding box center [33, 323] width 11 height 11
click at [33, 207] on div at bounding box center [33, 206] width 11 height 11
click at [34, 322] on div at bounding box center [33, 323] width 11 height 11
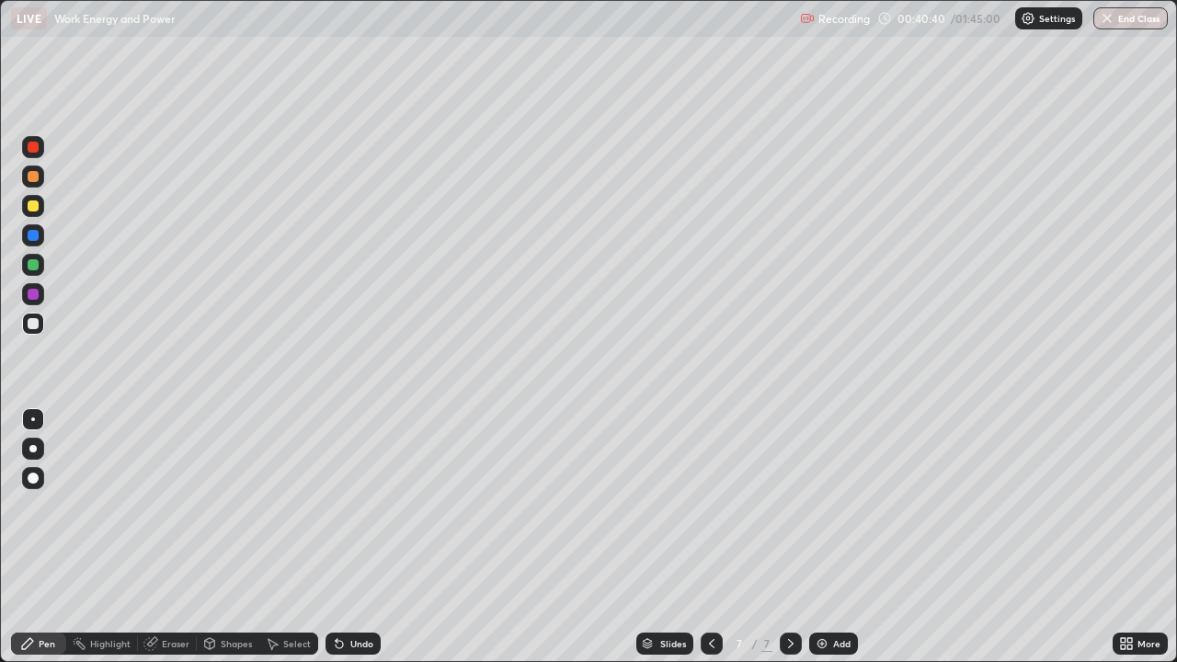
click at [29, 205] on div at bounding box center [33, 206] width 11 height 11
click at [819, 537] on img at bounding box center [822, 644] width 15 height 15
click at [33, 325] on div at bounding box center [33, 323] width 11 height 11
click at [35, 211] on div at bounding box center [33, 206] width 11 height 11
click at [33, 324] on div at bounding box center [33, 323] width 11 height 11
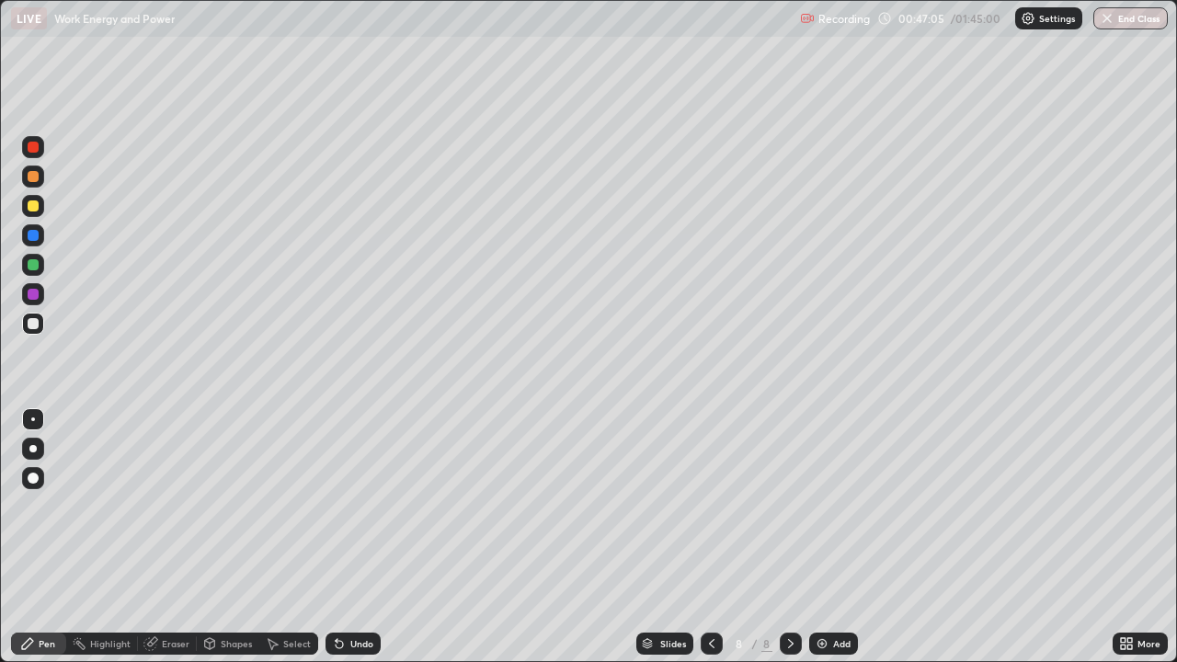
click at [36, 209] on div at bounding box center [33, 206] width 11 height 11
click at [35, 324] on div at bounding box center [33, 323] width 11 height 11
click at [820, 537] on img at bounding box center [822, 644] width 15 height 15
click at [707, 537] on icon at bounding box center [712, 644] width 15 height 15
click at [785, 537] on icon at bounding box center [791, 644] width 15 height 15
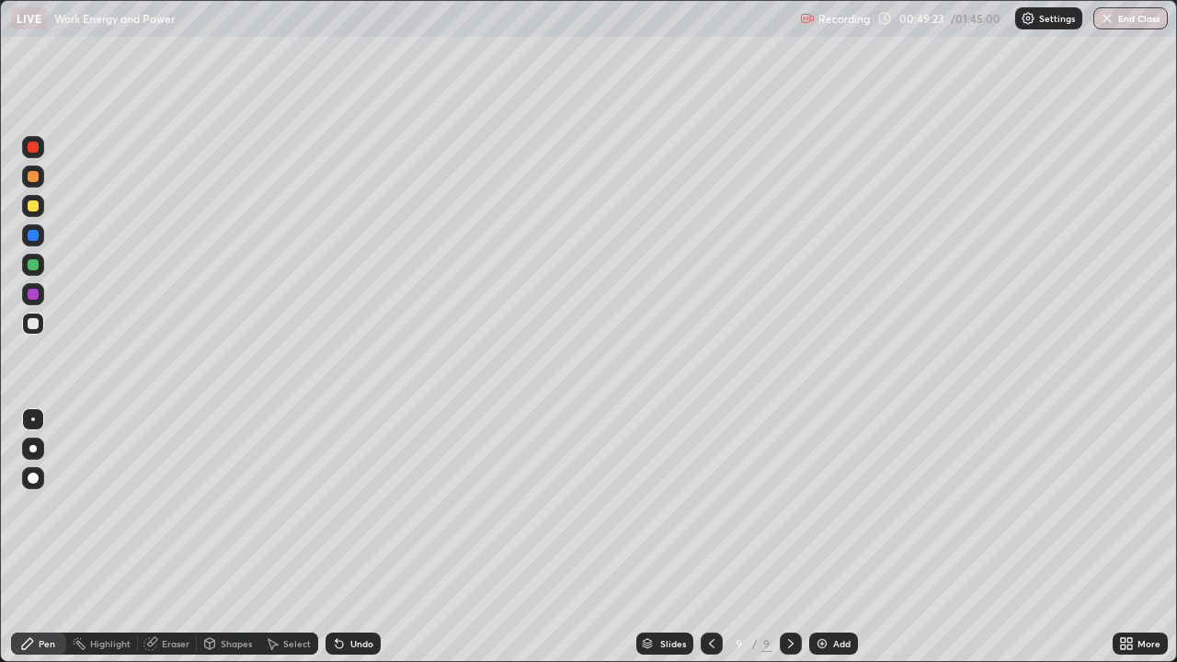
click at [34, 321] on div at bounding box center [33, 323] width 11 height 11
click at [33, 178] on div at bounding box center [33, 176] width 11 height 11
click at [33, 207] on div at bounding box center [33, 206] width 11 height 11
click at [34, 331] on div at bounding box center [33, 324] width 22 height 22
click at [29, 324] on div at bounding box center [33, 323] width 11 height 11
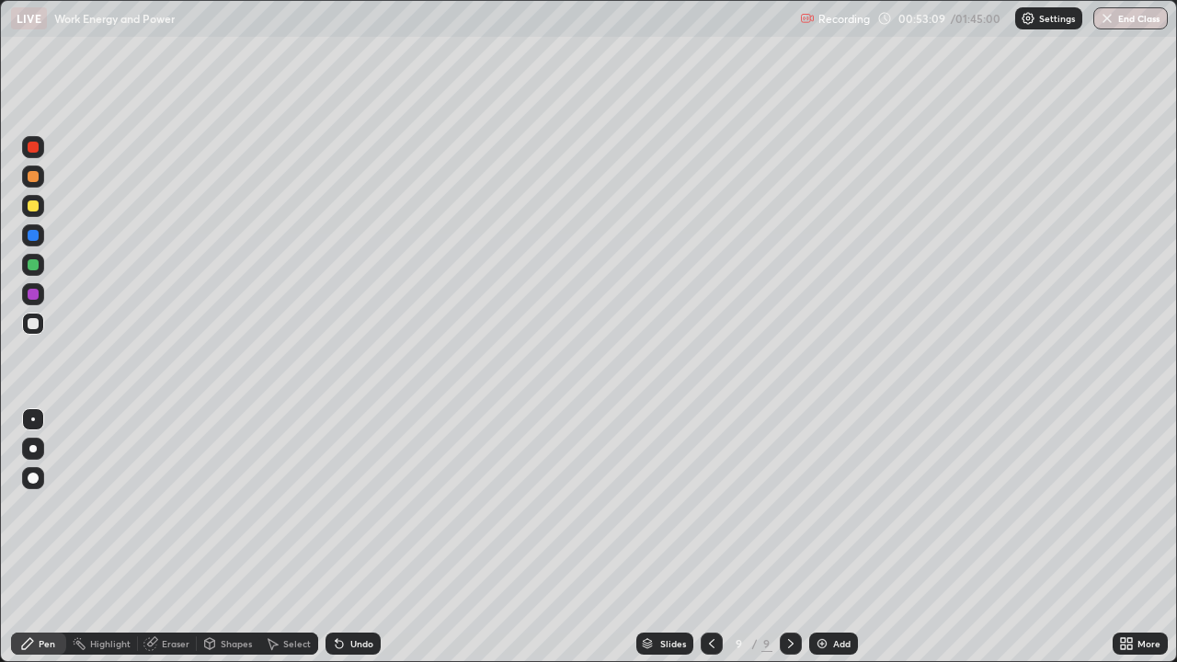
click at [177, 537] on div "Eraser" at bounding box center [176, 643] width 28 height 9
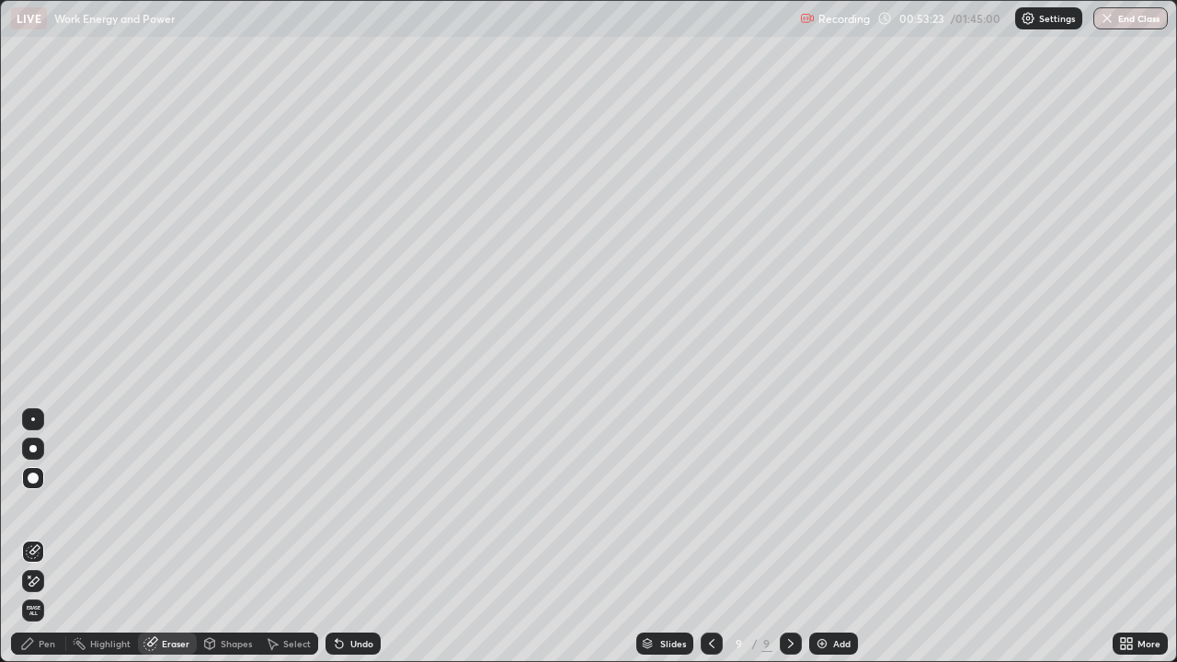
click at [150, 537] on icon at bounding box center [150, 644] width 15 height 15
click at [55, 537] on div "Pen" at bounding box center [38, 644] width 55 height 22
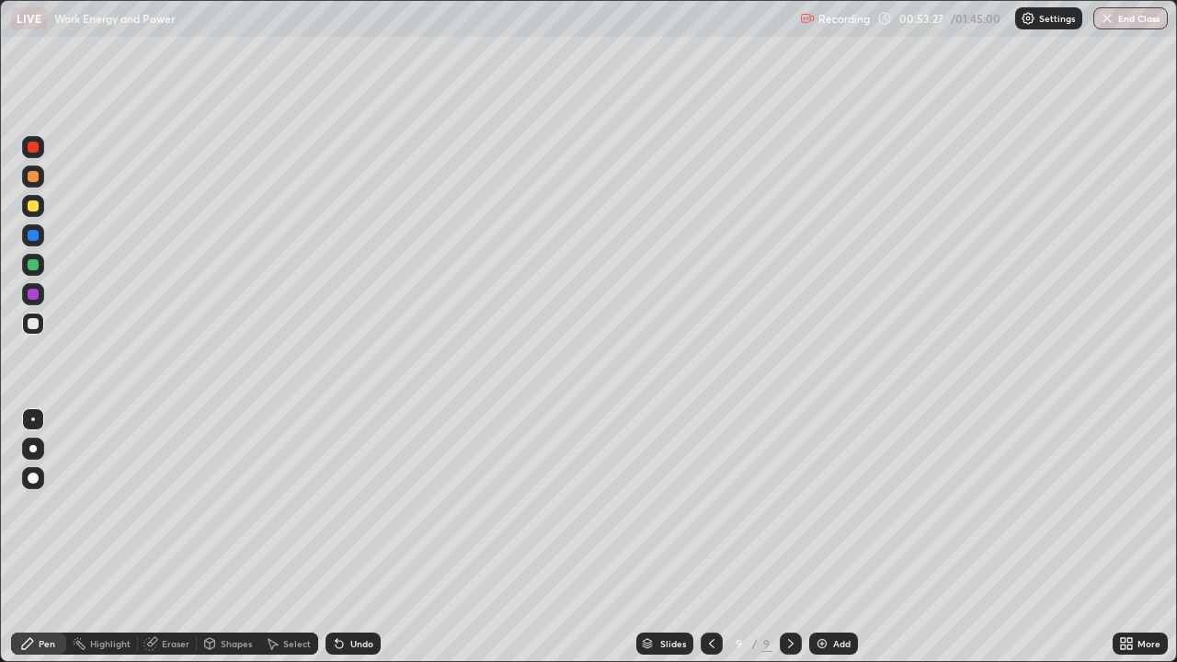
click at [34, 327] on div at bounding box center [33, 323] width 11 height 11
click at [37, 179] on div at bounding box center [33, 176] width 11 height 11
click at [23, 328] on div at bounding box center [33, 324] width 22 height 22
click at [158, 537] on div "Eraser" at bounding box center [167, 644] width 59 height 22
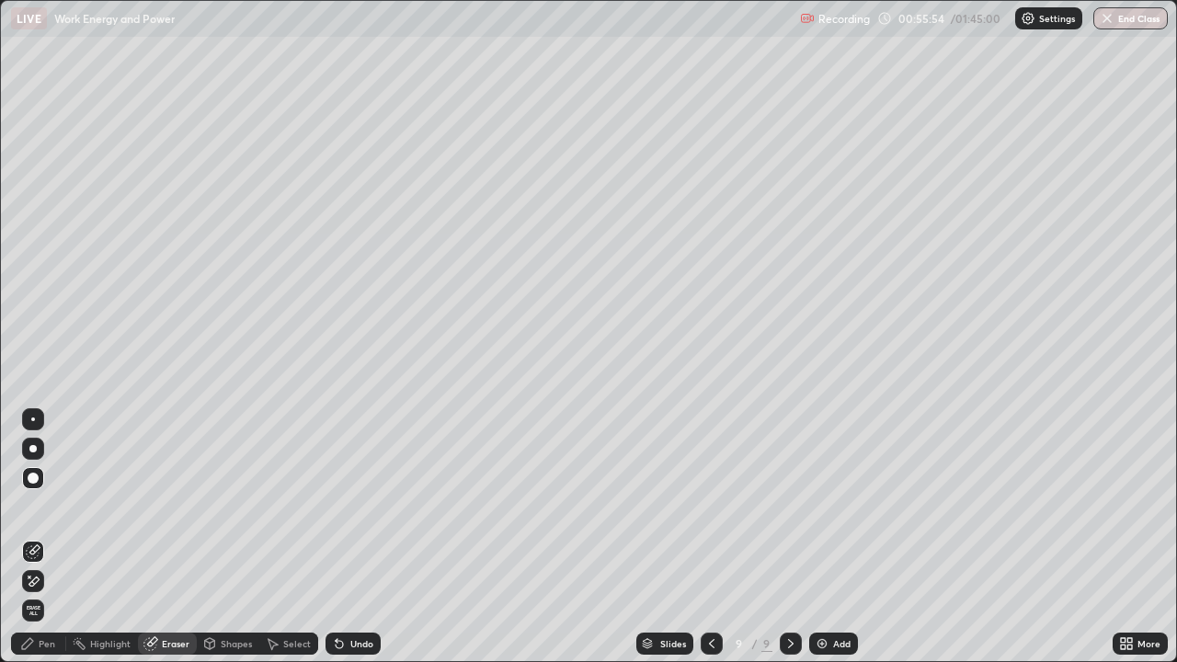
click at [40, 537] on div "Pen" at bounding box center [47, 643] width 17 height 9
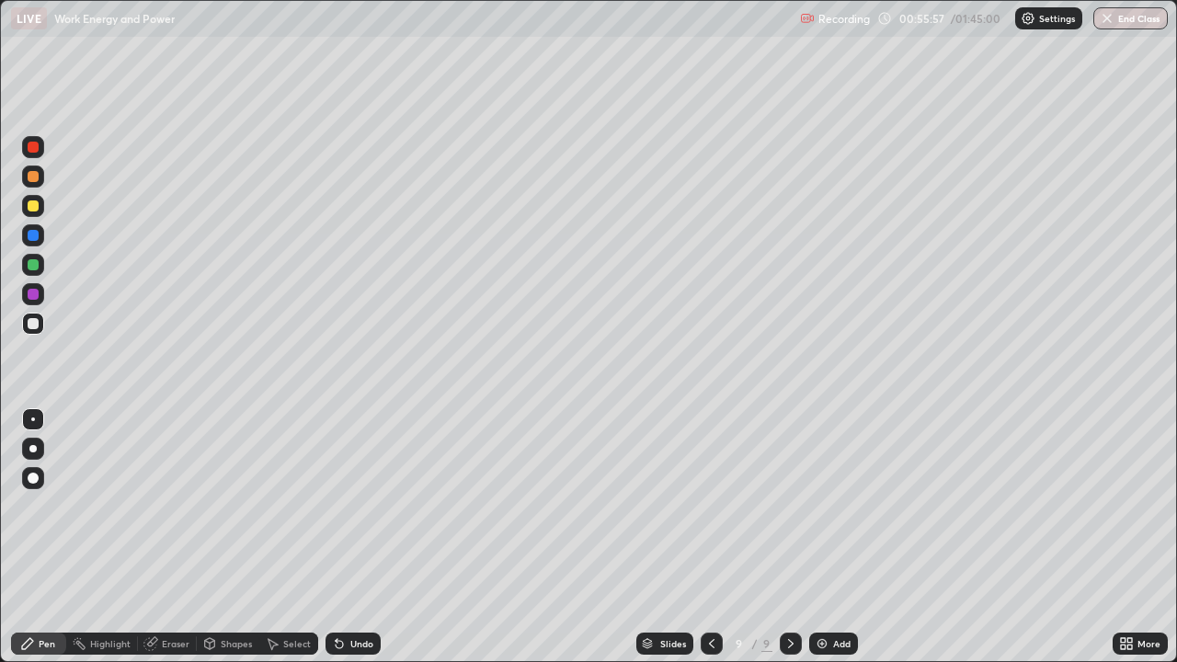
click at [35, 151] on div at bounding box center [33, 147] width 11 height 11
click at [35, 327] on div at bounding box center [33, 323] width 11 height 11
click at [822, 537] on img at bounding box center [822, 644] width 15 height 15
click at [28, 324] on div at bounding box center [33, 323] width 11 height 11
click at [31, 213] on div at bounding box center [33, 206] width 22 height 22
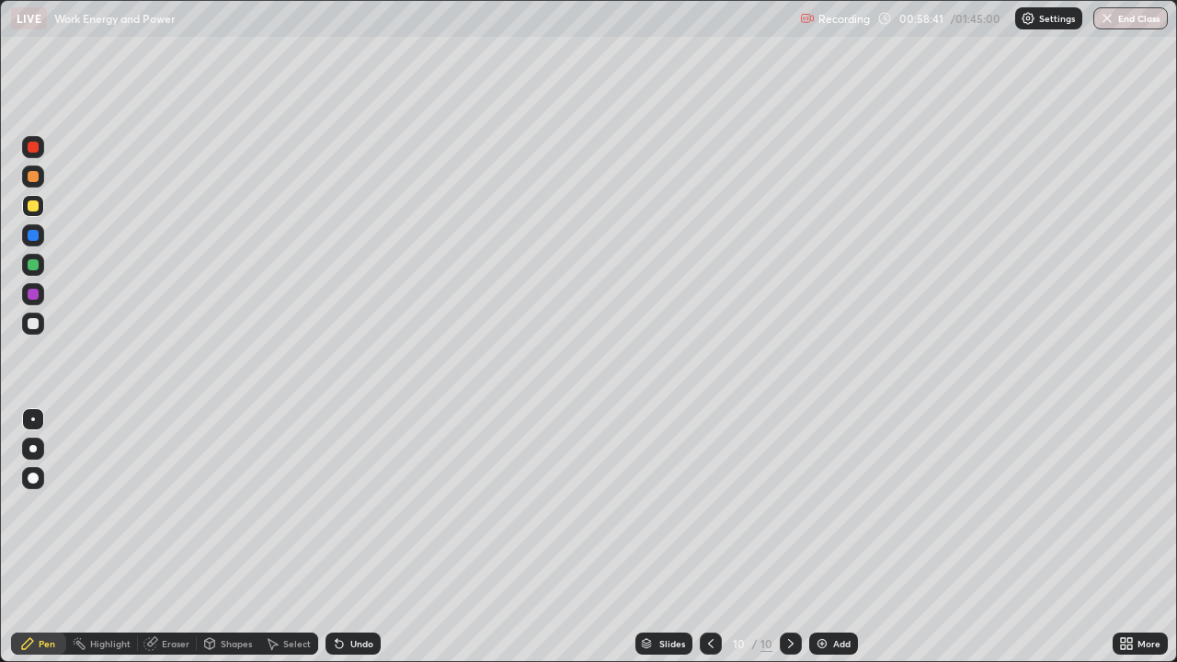
click at [31, 324] on div at bounding box center [33, 323] width 11 height 11
click at [29, 323] on div at bounding box center [33, 323] width 11 height 11
click at [33, 204] on div at bounding box center [33, 206] width 11 height 11
click at [36, 149] on div at bounding box center [33, 147] width 11 height 11
click at [820, 537] on img at bounding box center [822, 644] width 15 height 15
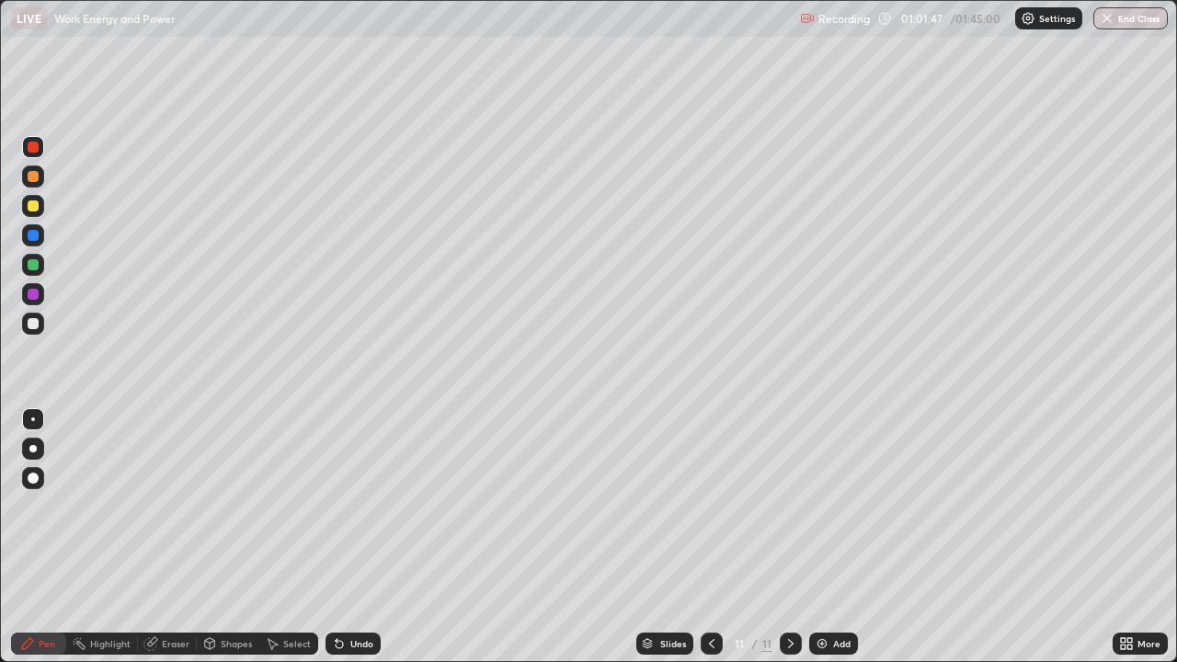
click at [42, 326] on div at bounding box center [33, 324] width 22 height 22
click at [33, 206] on div at bounding box center [33, 206] width 11 height 11
click at [32, 321] on div at bounding box center [33, 323] width 11 height 11
click at [35, 215] on div at bounding box center [33, 206] width 22 height 22
click at [830, 537] on div "Add" at bounding box center [833, 644] width 49 height 22
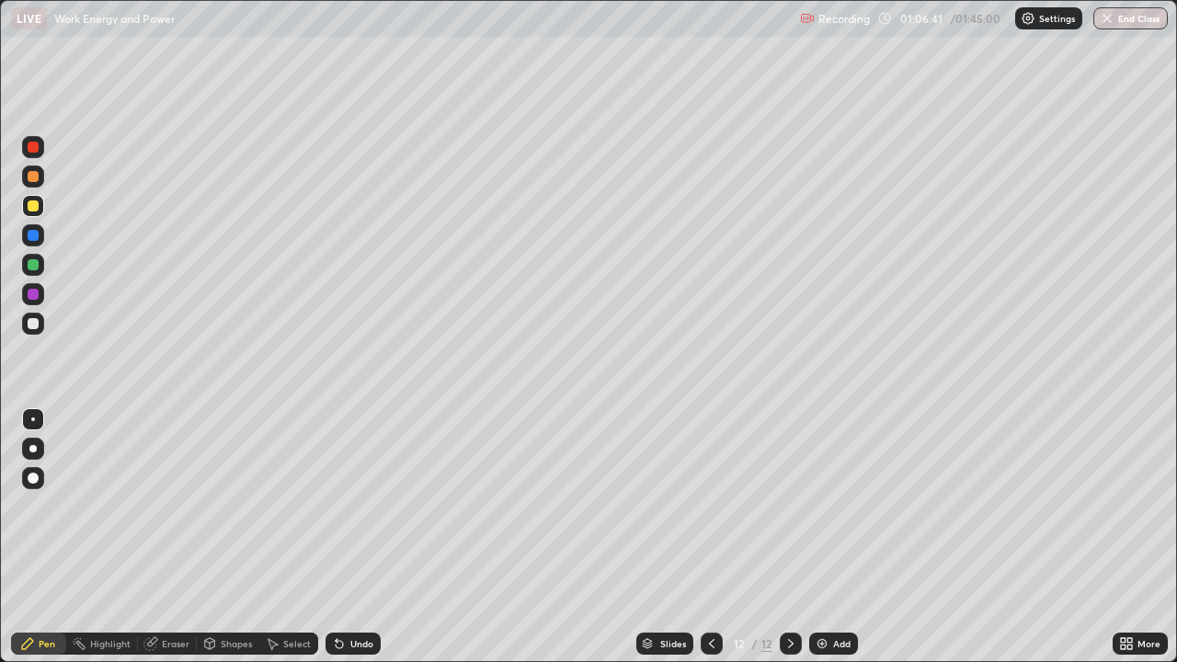
click at [31, 181] on div at bounding box center [33, 176] width 11 height 11
click at [28, 328] on div at bounding box center [33, 324] width 22 height 22
click at [359, 537] on div "Undo" at bounding box center [353, 644] width 55 height 22
click at [364, 537] on div "Undo" at bounding box center [353, 644] width 55 height 22
click at [832, 537] on div "Add" at bounding box center [833, 644] width 49 height 22
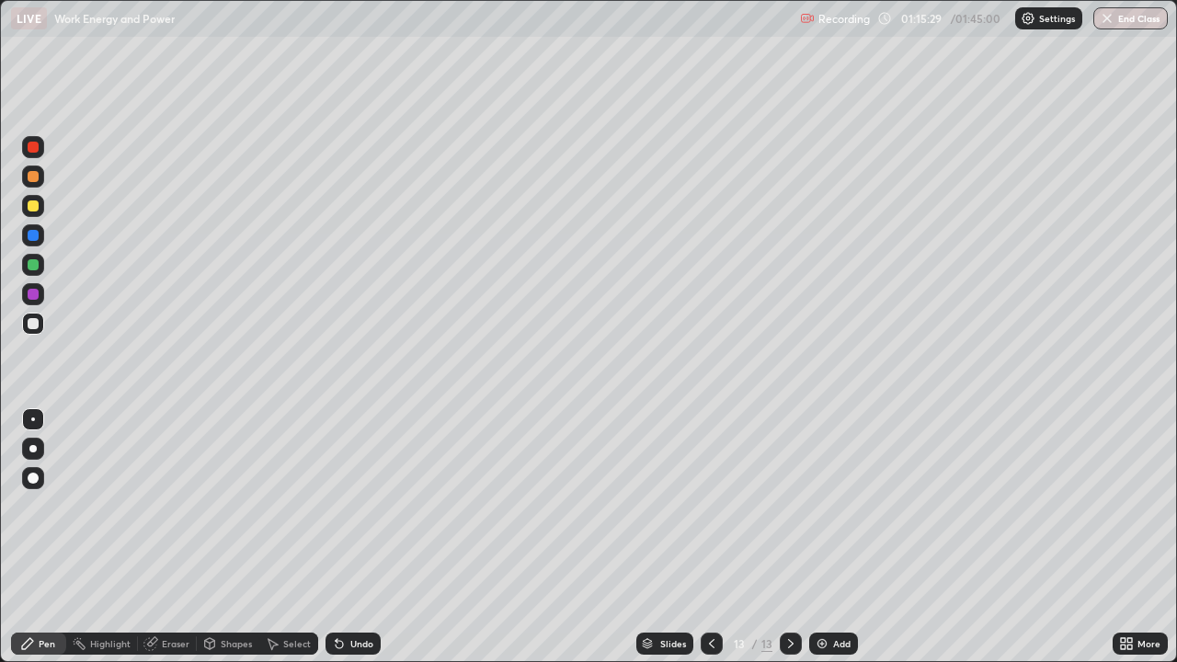
click at [33, 206] on div at bounding box center [33, 206] width 11 height 11
click at [33, 326] on div at bounding box center [33, 323] width 11 height 11
click at [29, 175] on div at bounding box center [33, 176] width 11 height 11
click at [33, 149] on div at bounding box center [33, 147] width 11 height 11
click at [29, 325] on div at bounding box center [33, 323] width 11 height 11
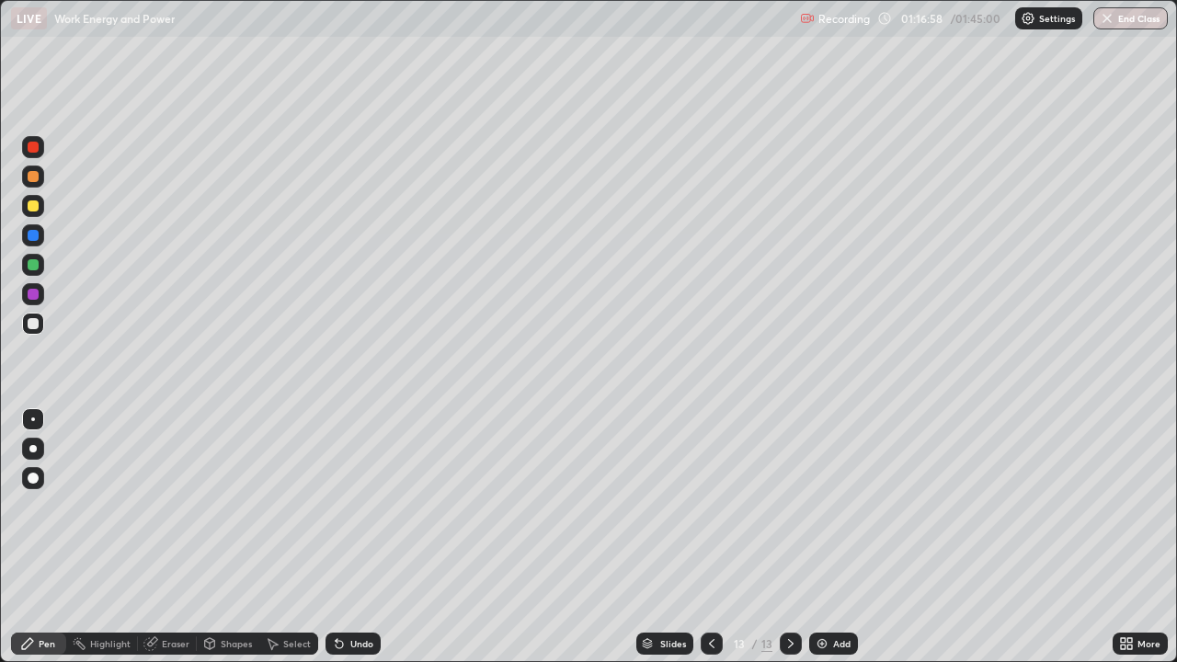
click at [33, 296] on div at bounding box center [33, 294] width 11 height 11
click at [34, 328] on div at bounding box center [33, 323] width 11 height 11
click at [34, 184] on div at bounding box center [33, 177] width 22 height 22
click at [37, 319] on div at bounding box center [33, 323] width 11 height 11
click at [825, 537] on img at bounding box center [822, 644] width 15 height 15
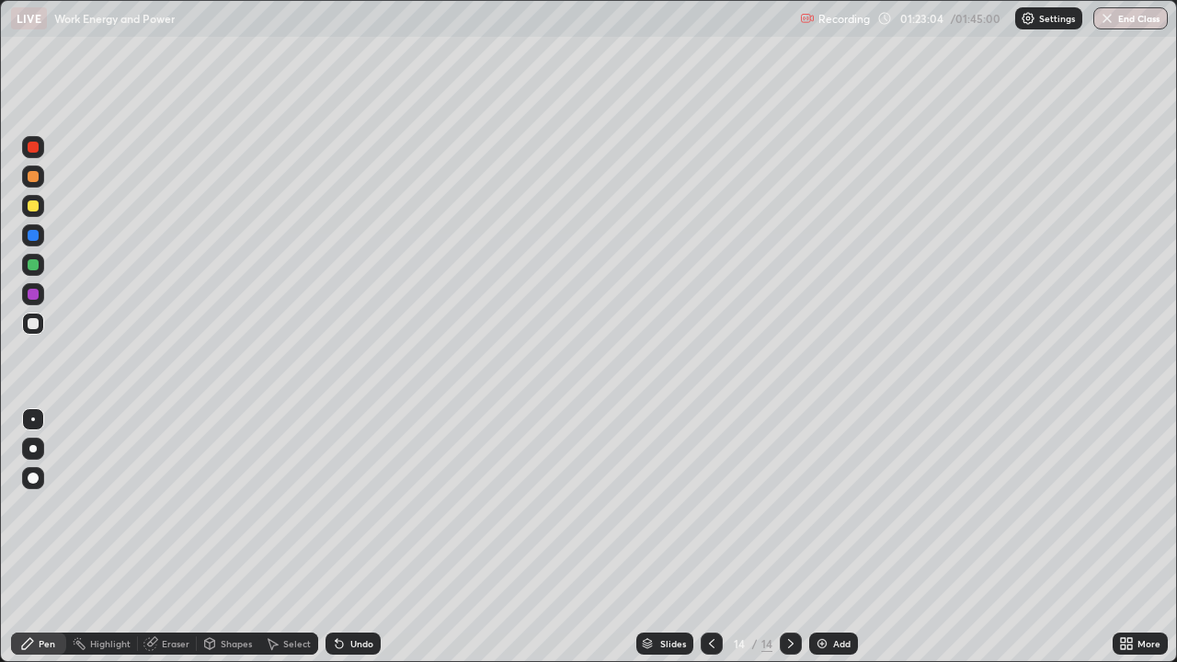
click at [34, 206] on div at bounding box center [33, 206] width 11 height 11
click at [830, 537] on div "Add" at bounding box center [833, 644] width 49 height 22
click at [29, 323] on div at bounding box center [33, 323] width 11 height 11
click at [34, 147] on div at bounding box center [33, 147] width 11 height 11
click at [40, 327] on div at bounding box center [33, 324] width 22 height 22
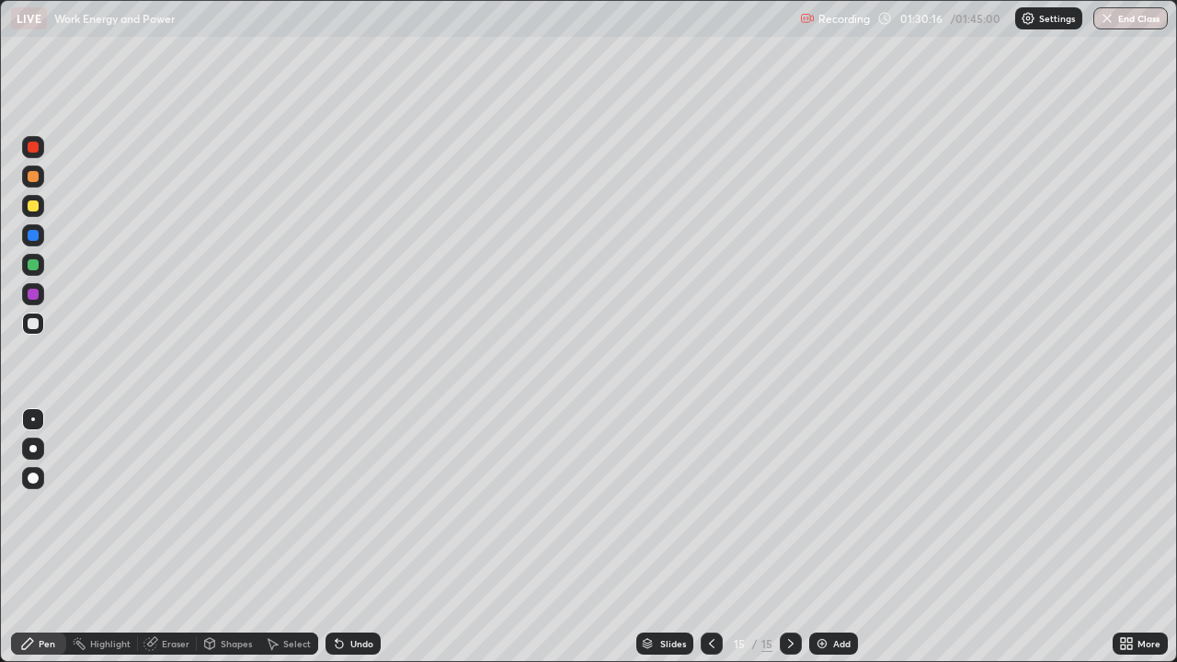
click at [162, 537] on div "Eraser" at bounding box center [167, 644] width 59 height 22
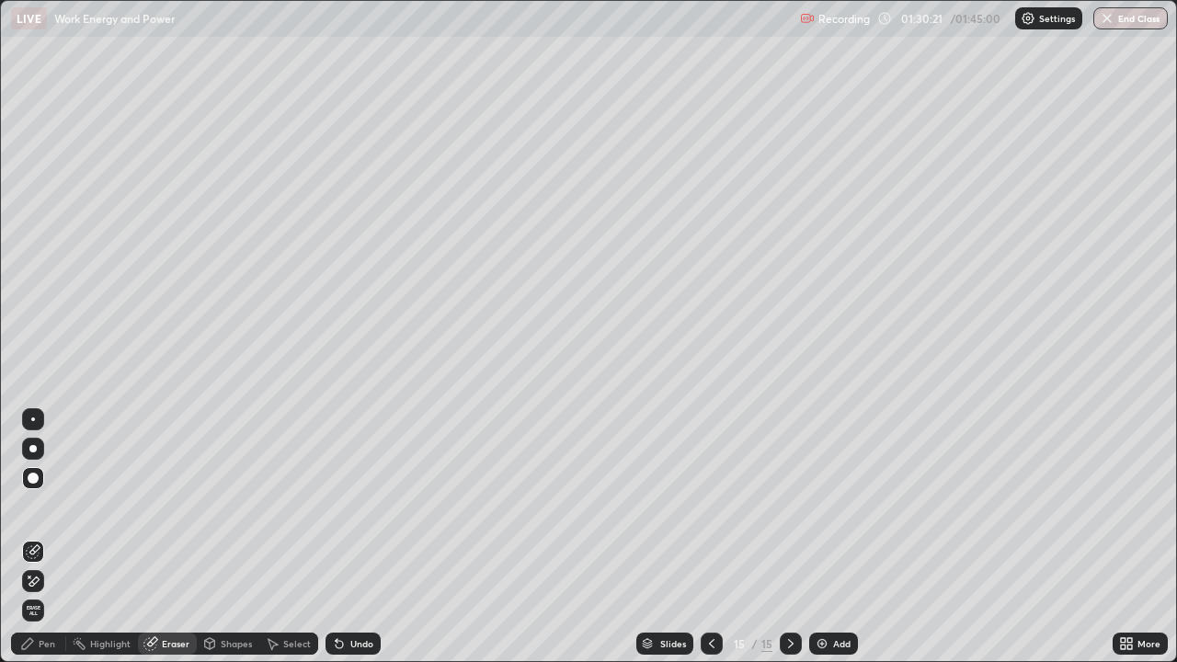
click at [42, 537] on div "Pen" at bounding box center [38, 644] width 55 height 22
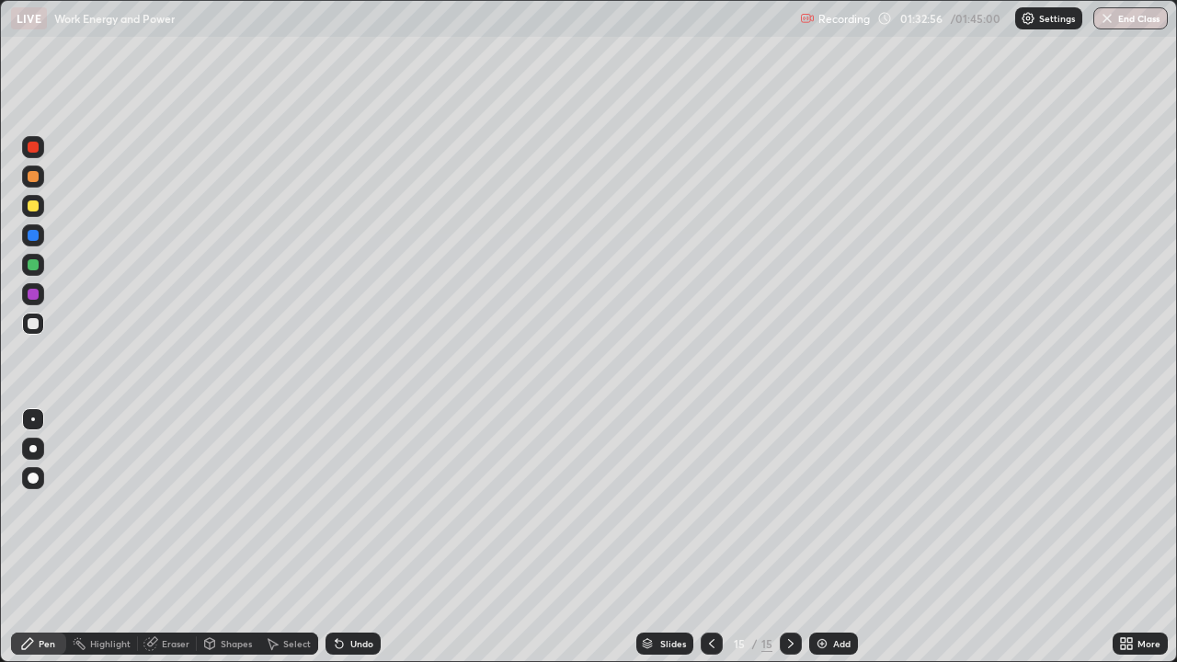
click at [822, 537] on img at bounding box center [822, 644] width 15 height 15
click at [33, 207] on div at bounding box center [33, 206] width 11 height 11
click at [33, 326] on div at bounding box center [33, 323] width 11 height 11
click at [35, 209] on div at bounding box center [33, 206] width 11 height 11
click at [32, 294] on div at bounding box center [33, 294] width 11 height 11
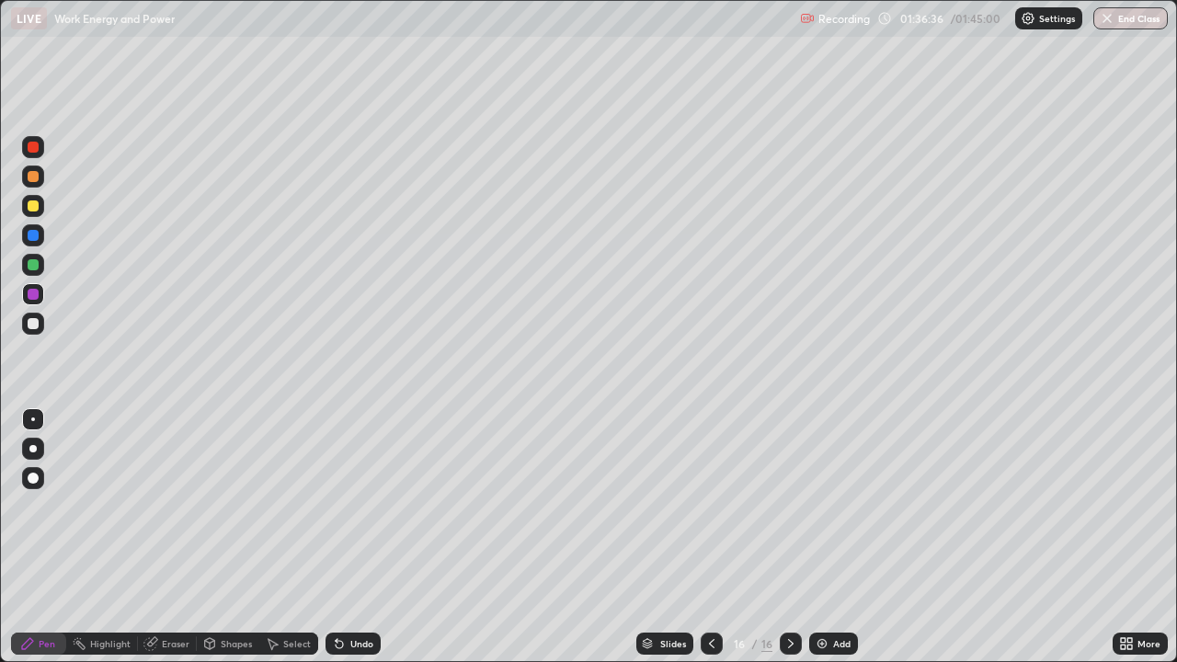
click at [1124, 20] on button "End Class" at bounding box center [1131, 18] width 75 height 22
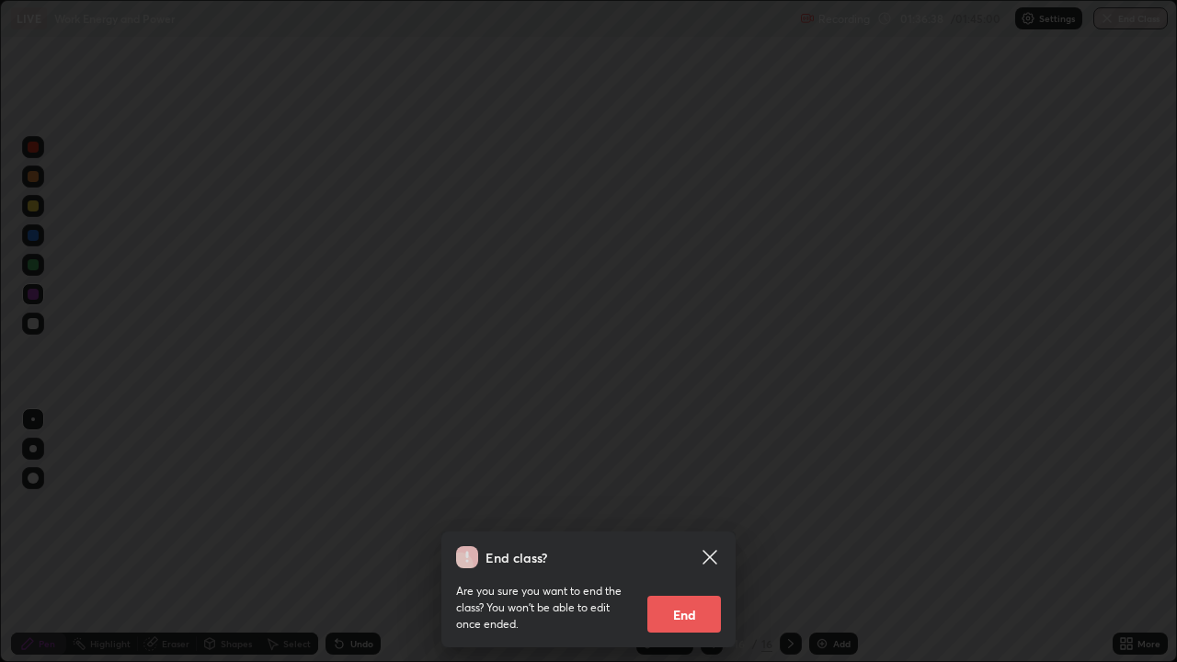
click at [681, 537] on button "End" at bounding box center [685, 614] width 74 height 37
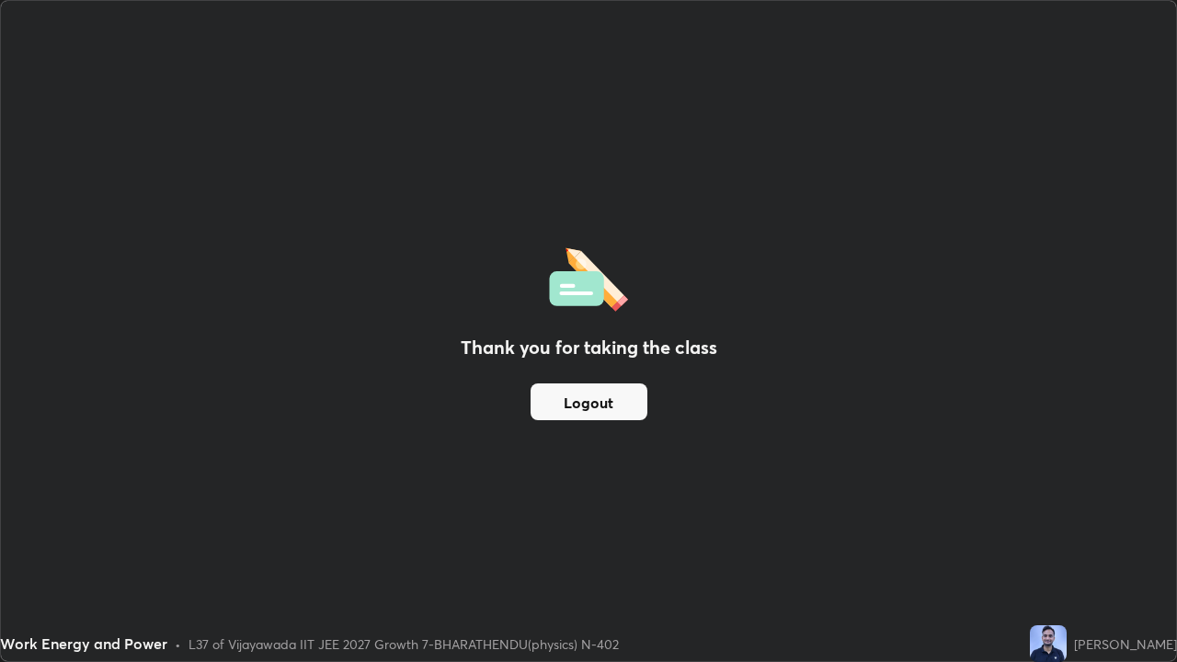
click at [617, 403] on button "Logout" at bounding box center [589, 402] width 117 height 37
